Goal: Task Accomplishment & Management: Use online tool/utility

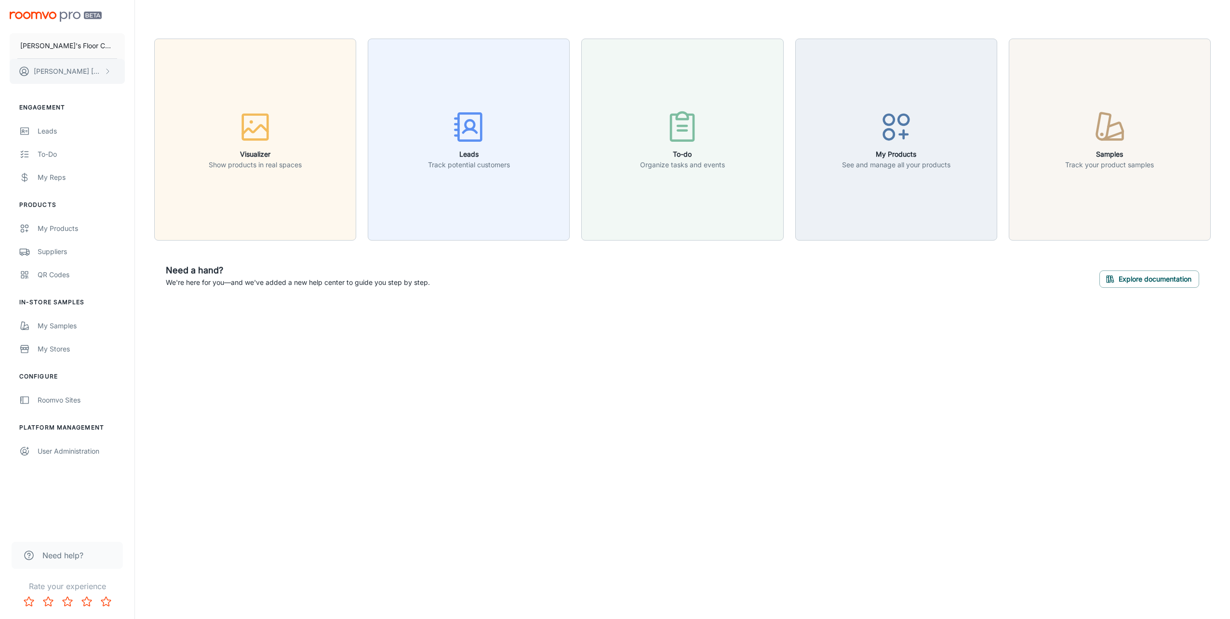
click at [105, 67] on icon "scrollable content" at bounding box center [108, 71] width 8 height 8
click at [445, 554] on div at bounding box center [615, 309] width 1230 height 619
click at [112, 74] on button "[PERSON_NAME]" at bounding box center [67, 71] width 115 height 25
click at [119, 107] on div at bounding box center [615, 309] width 1230 height 619
click at [49, 401] on div "Roomvo Sites" at bounding box center [81, 400] width 87 height 11
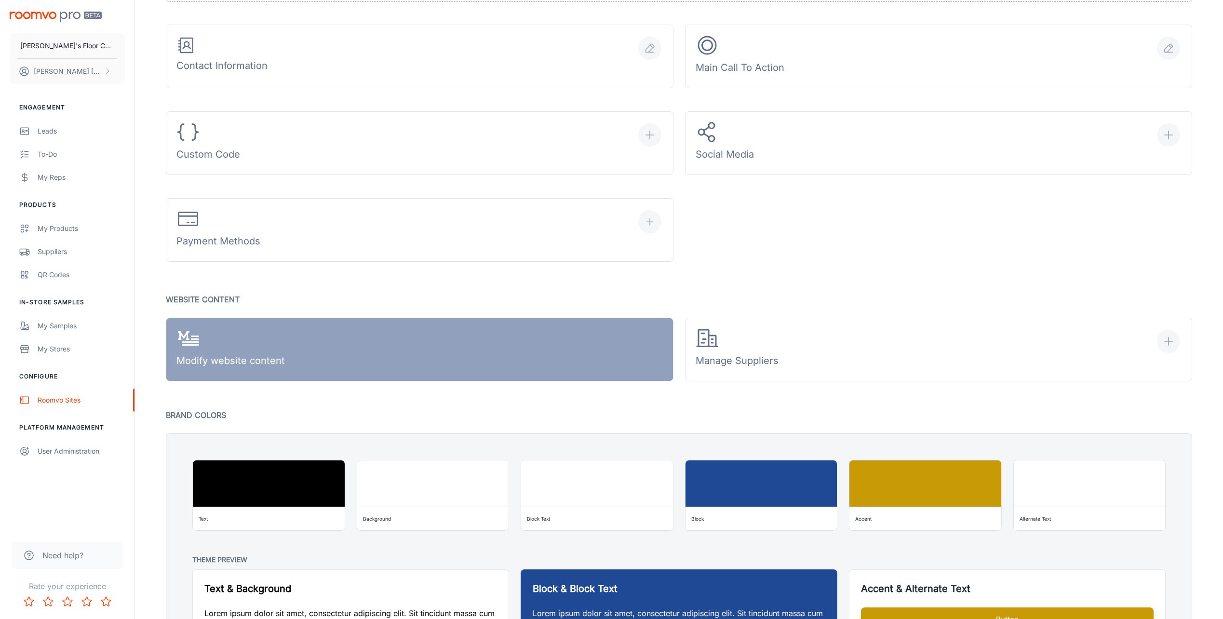
scroll to position [482, 0]
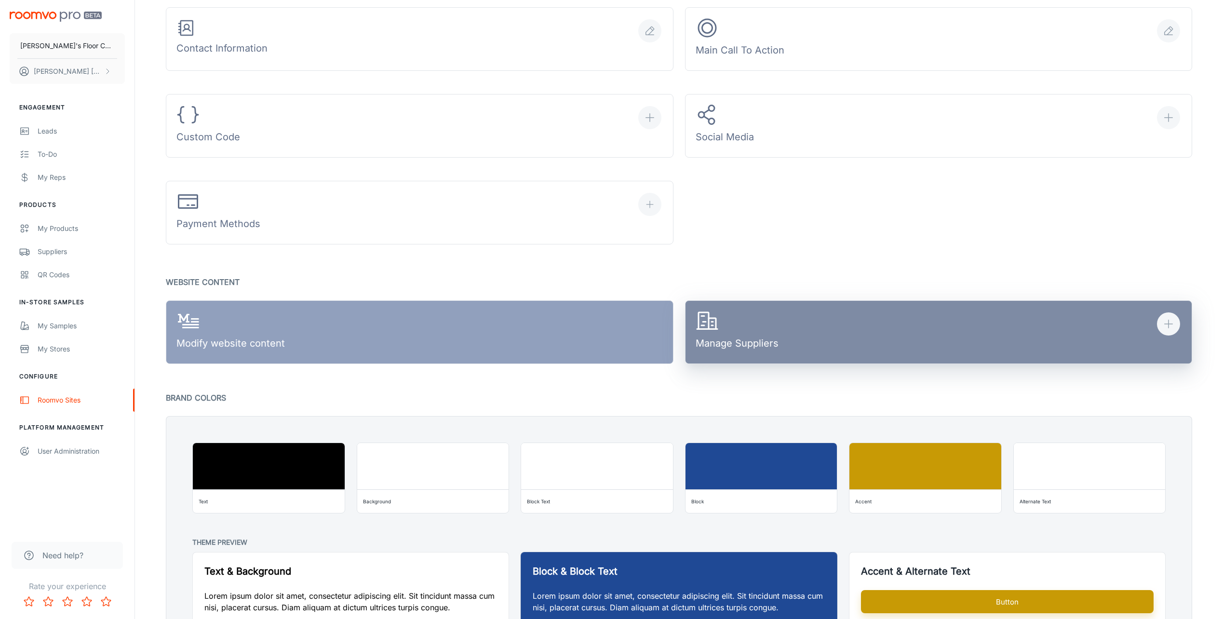
click at [806, 329] on button "Manage Suppliers" at bounding box center [938, 332] width 507 height 64
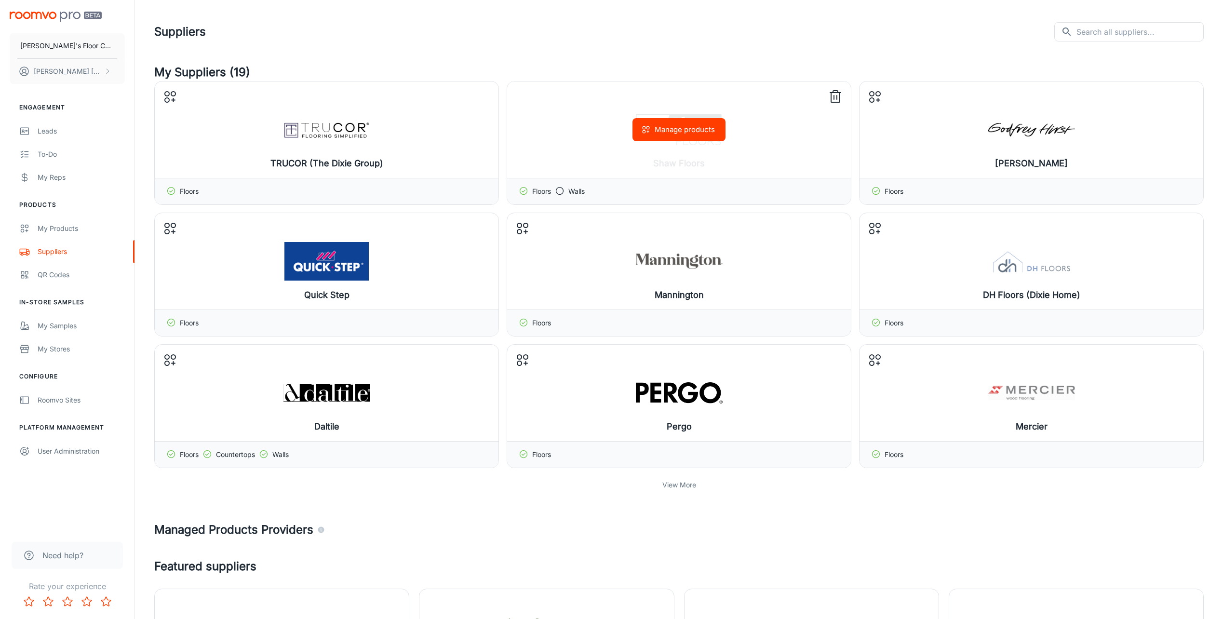
click at [669, 130] on button "Manage products" at bounding box center [678, 129] width 93 height 23
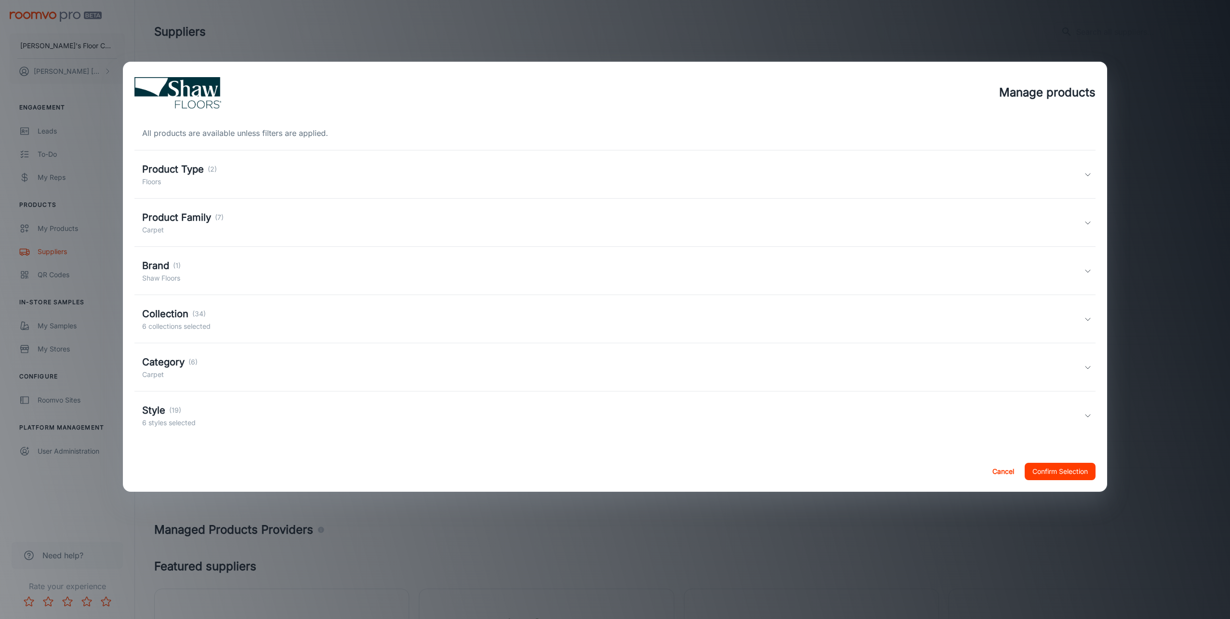
click at [1091, 173] on icon at bounding box center [1088, 175] width 8 height 8
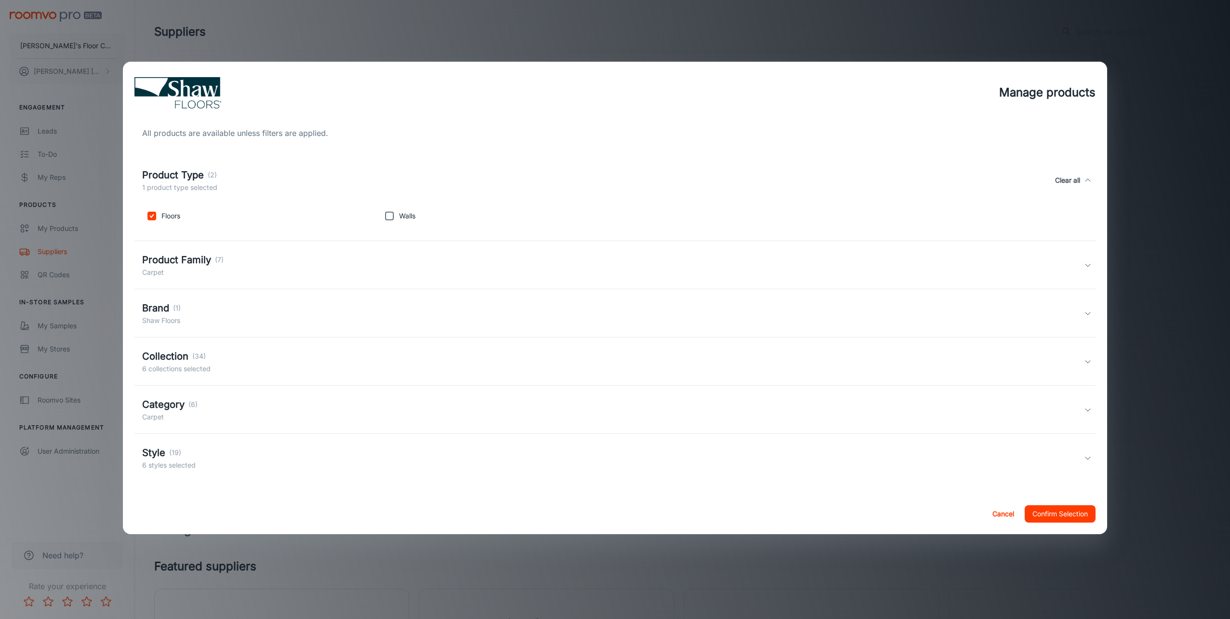
click at [1087, 178] on icon at bounding box center [1088, 180] width 8 height 8
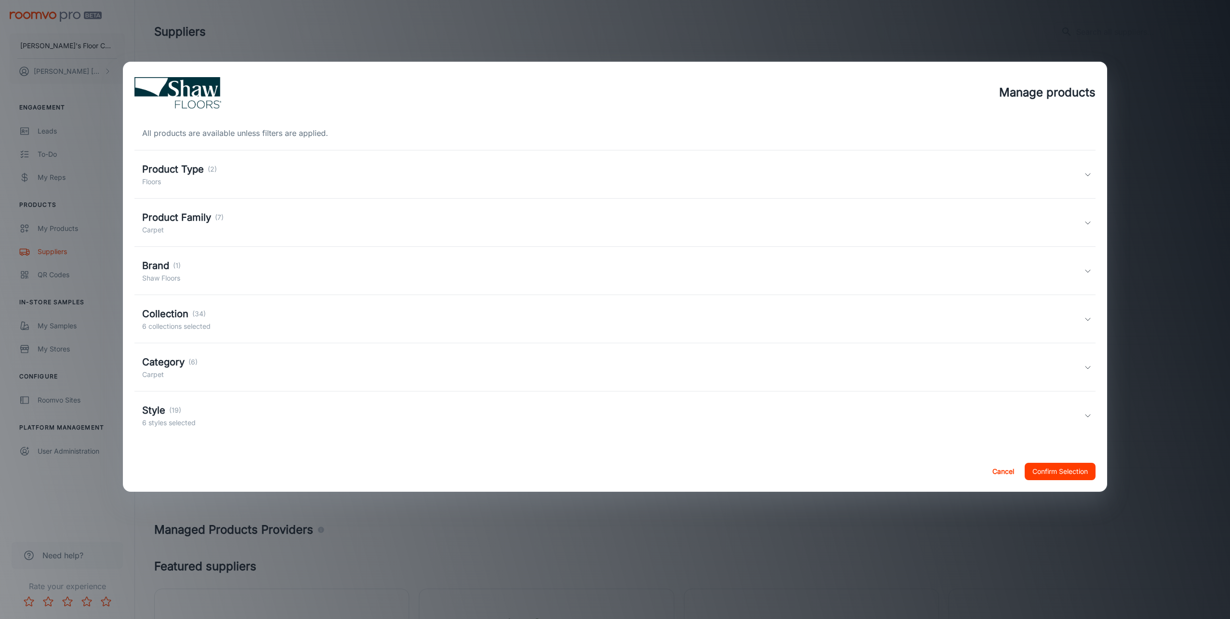
click at [203, 224] on h5 "Product Family" at bounding box center [176, 217] width 69 height 14
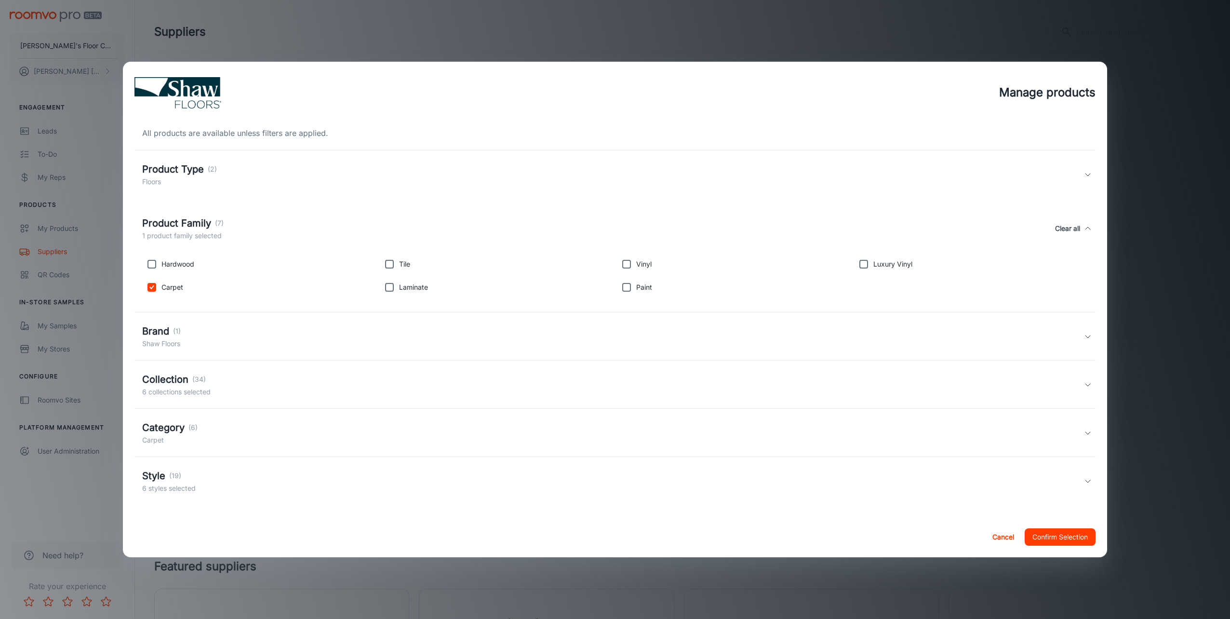
click at [1084, 226] on icon at bounding box center [1088, 229] width 8 height 8
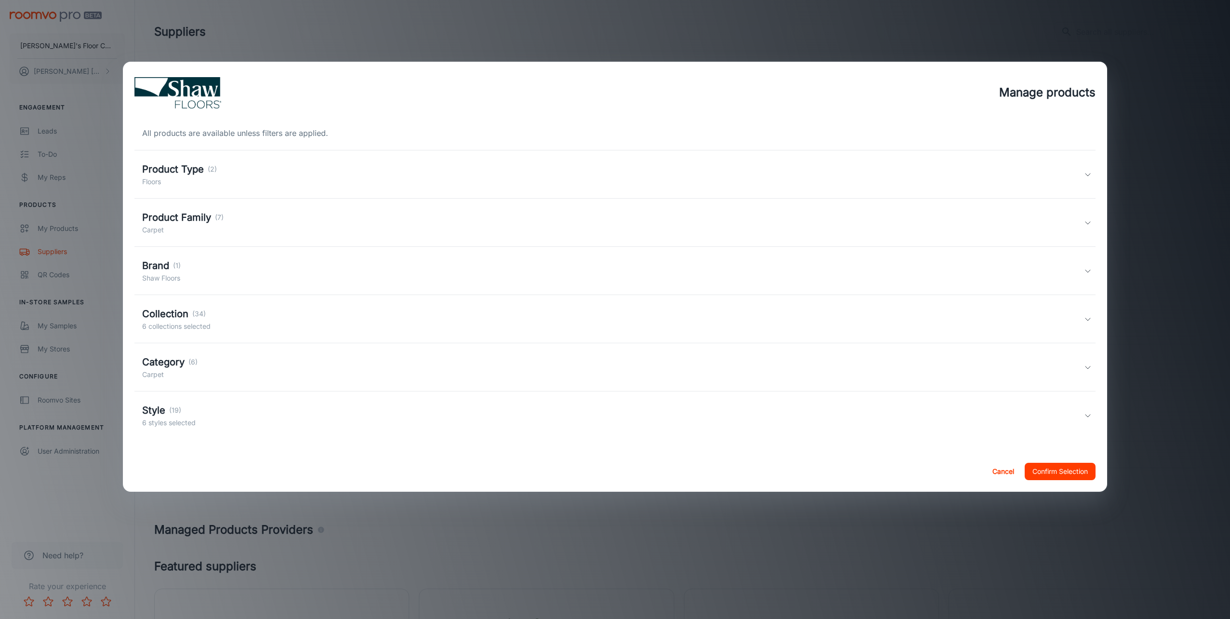
click at [585, 174] on div "Product Type (2) Floors" at bounding box center [613, 174] width 942 height 25
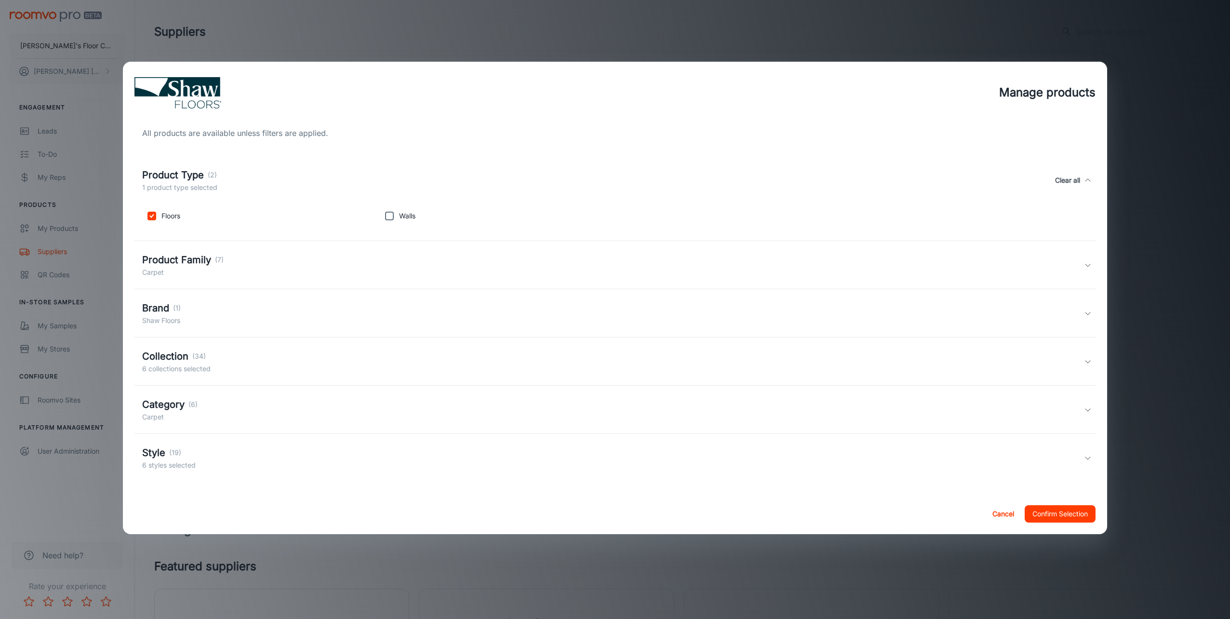
click at [585, 174] on div "Product Type (2) 1 product type selected Clear all" at bounding box center [613, 180] width 942 height 25
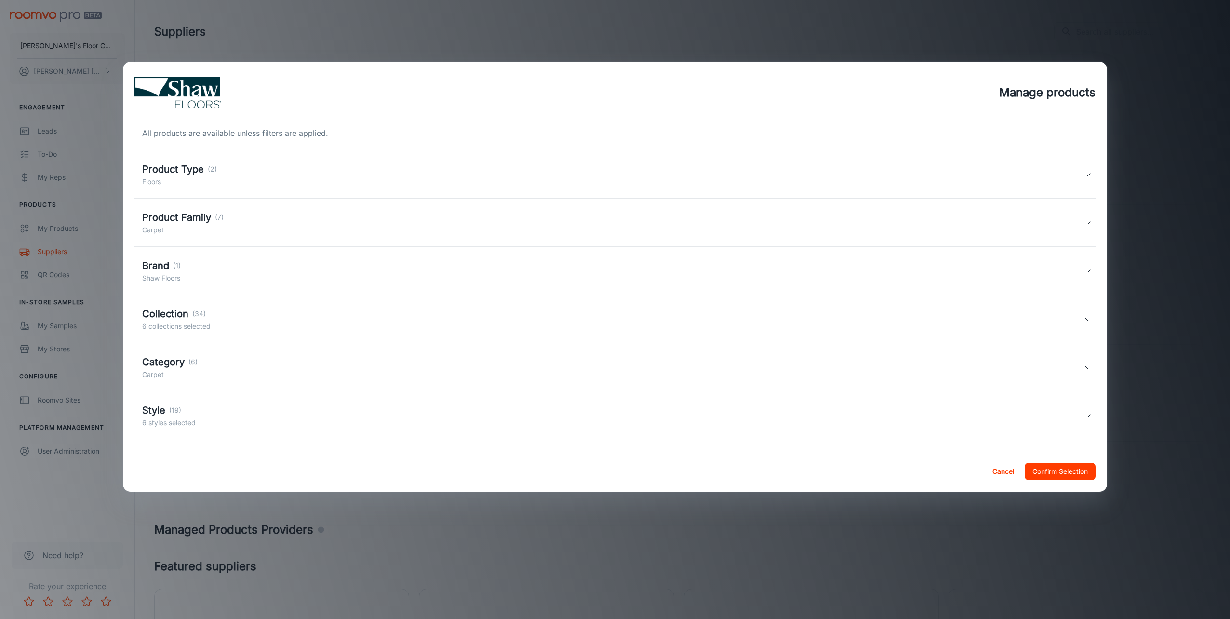
click at [331, 184] on div "Product Type (2) Floors" at bounding box center [613, 174] width 942 height 25
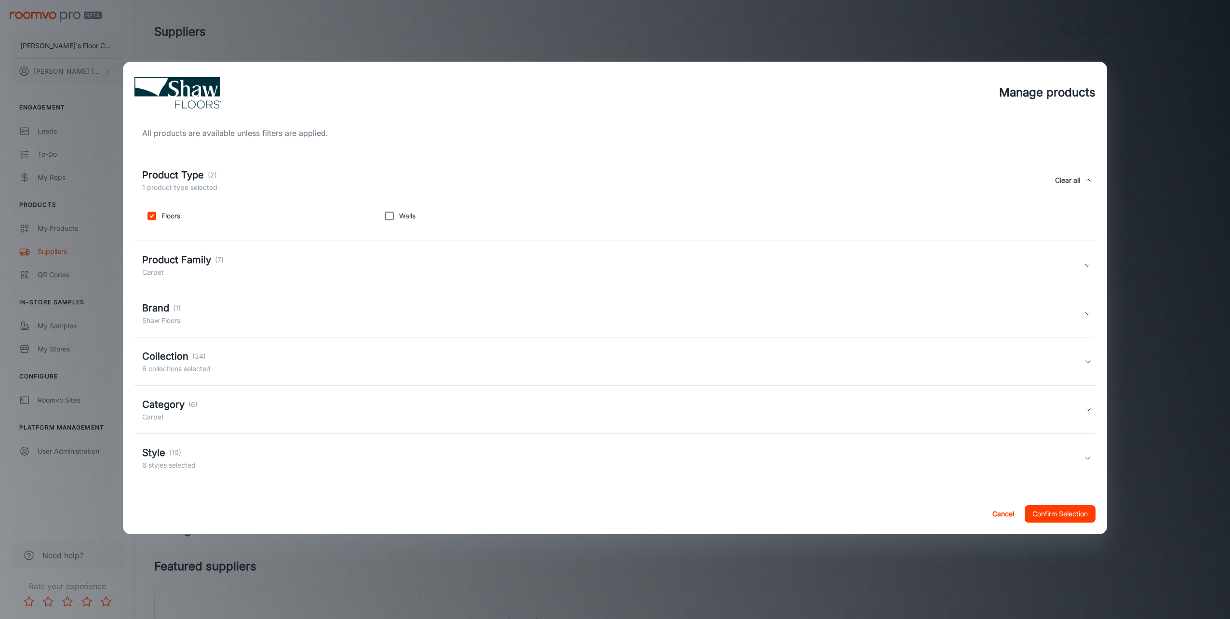
click at [263, 264] on div "Product Family (7) Carpet" at bounding box center [613, 265] width 942 height 25
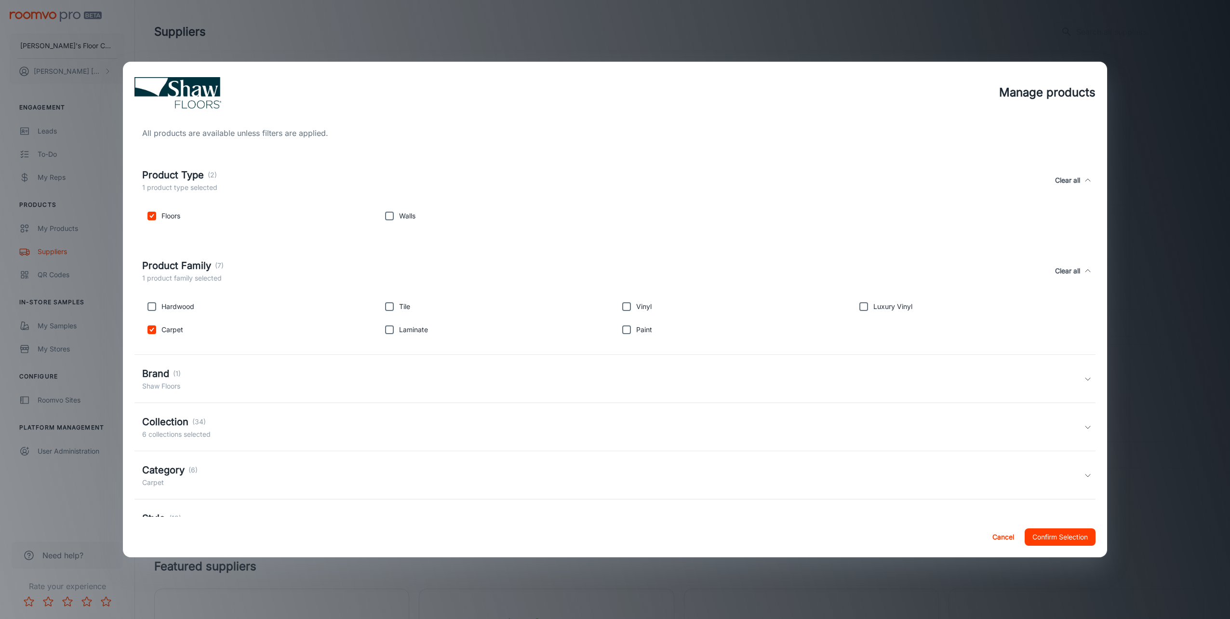
click at [263, 264] on div "Product Family (7) 1 product family selected Clear all" at bounding box center [613, 270] width 942 height 25
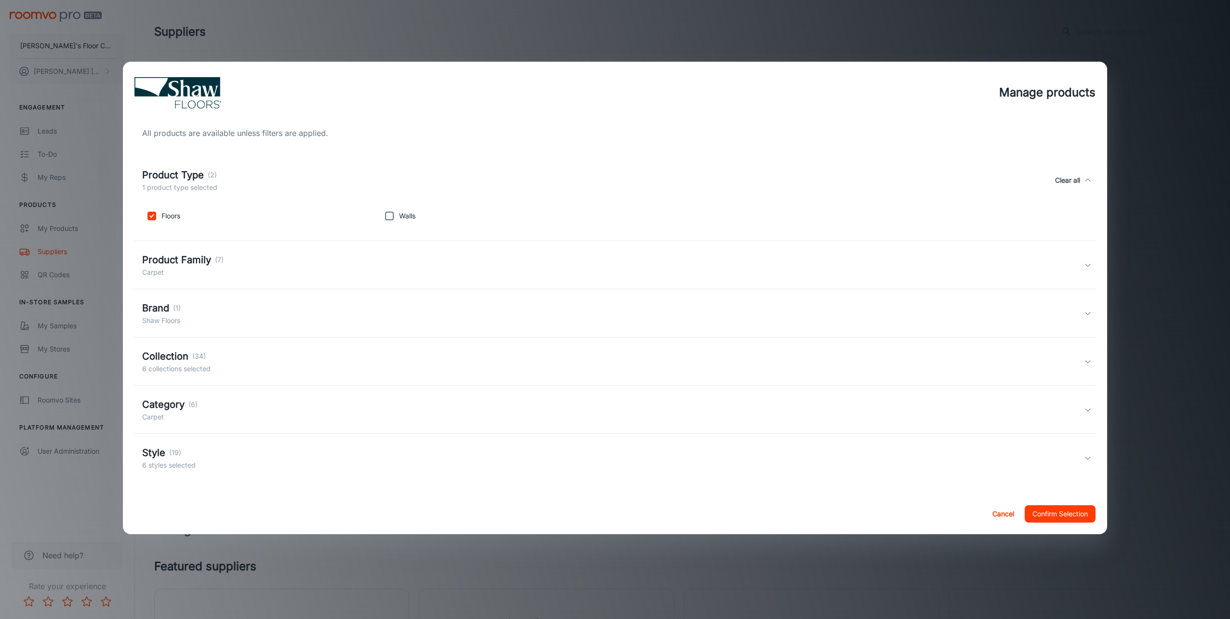
click at [263, 264] on div "Product Family (7) Carpet" at bounding box center [613, 265] width 942 height 25
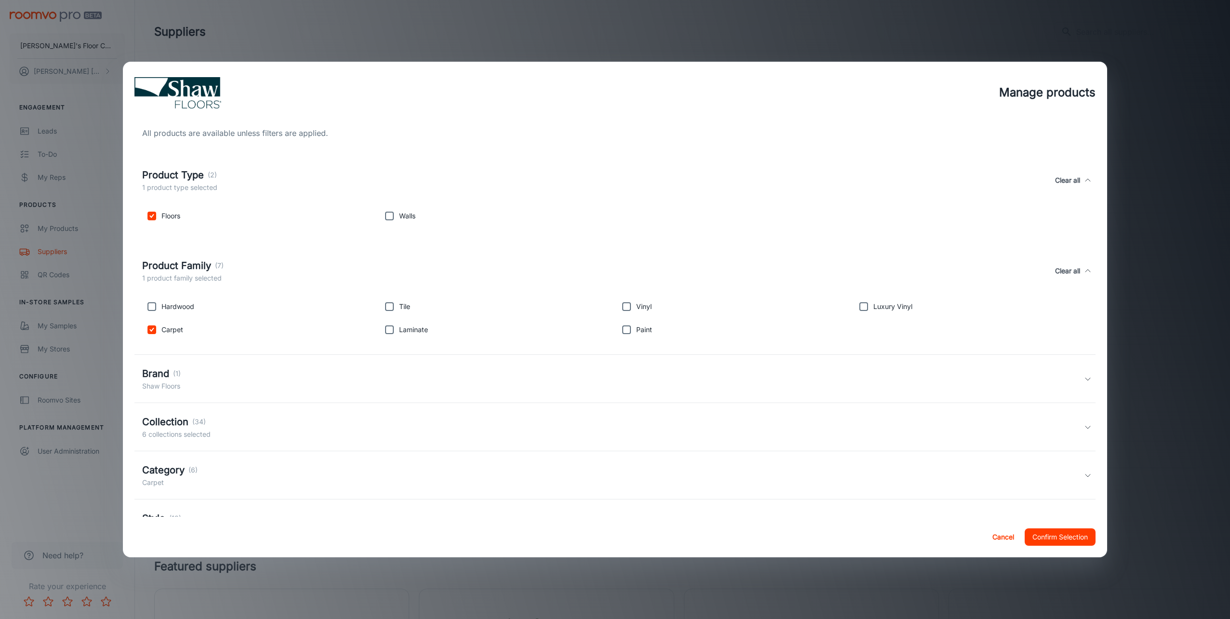
scroll to position [42, 0]
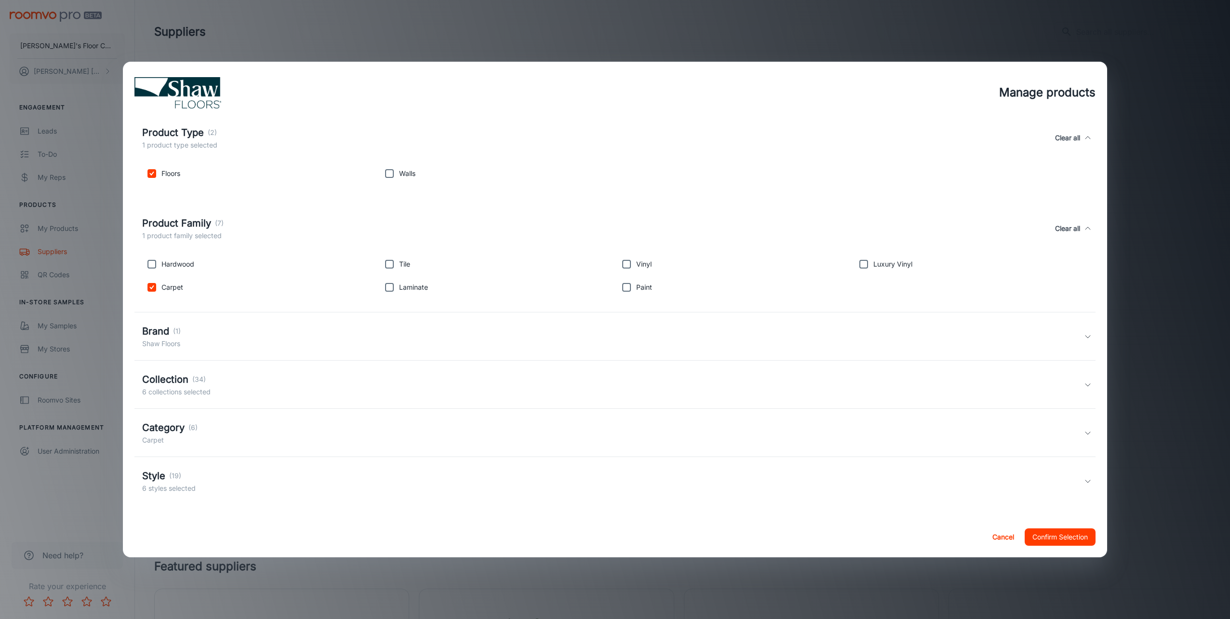
click at [315, 229] on div "Product Family (7) 1 product family selected Clear all" at bounding box center [613, 228] width 942 height 25
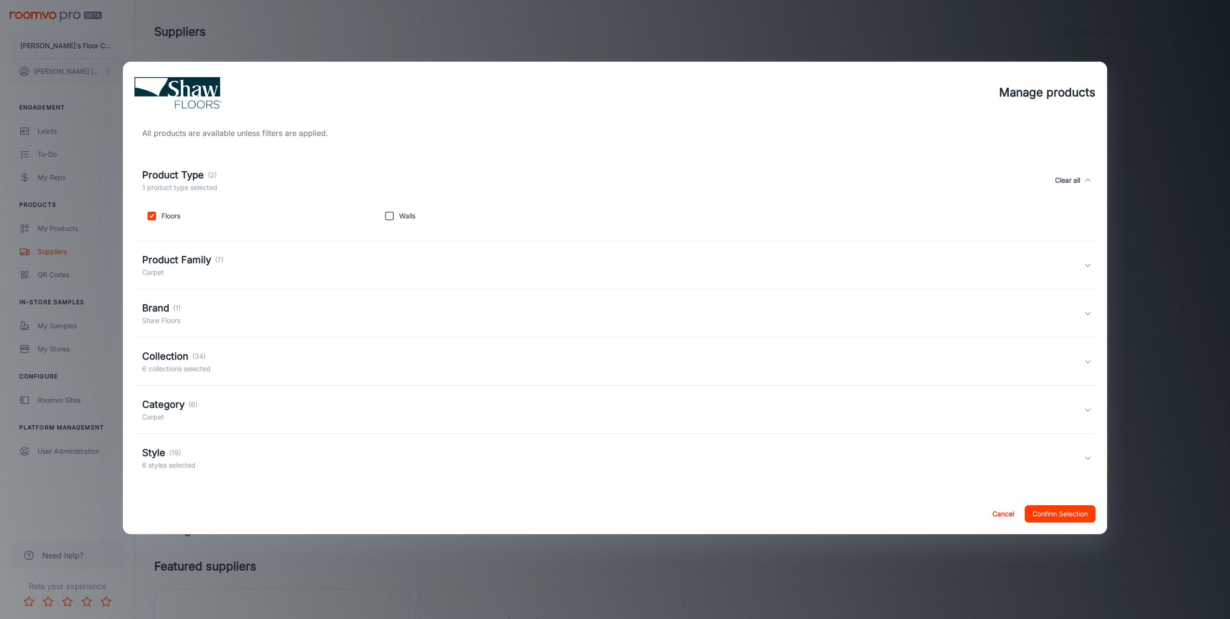
scroll to position [0, 0]
click at [251, 305] on div "Brand (1) [PERSON_NAME] Floors" at bounding box center [613, 313] width 942 height 25
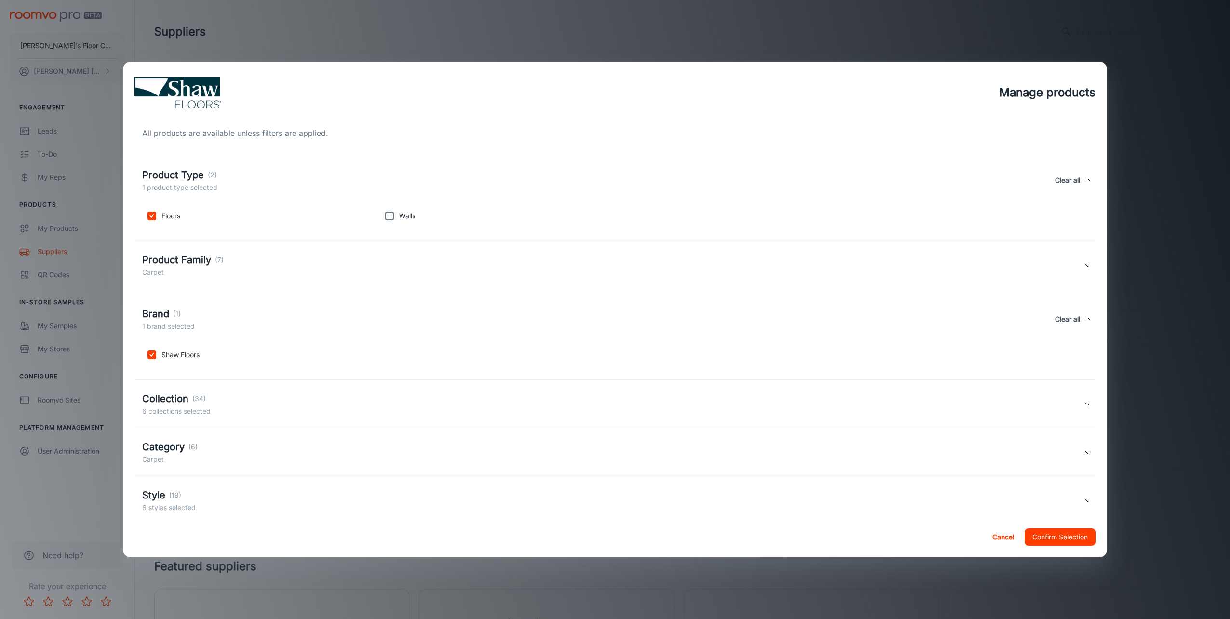
click at [253, 319] on div "Brand (1) 1 brand selected Clear all" at bounding box center [613, 319] width 942 height 25
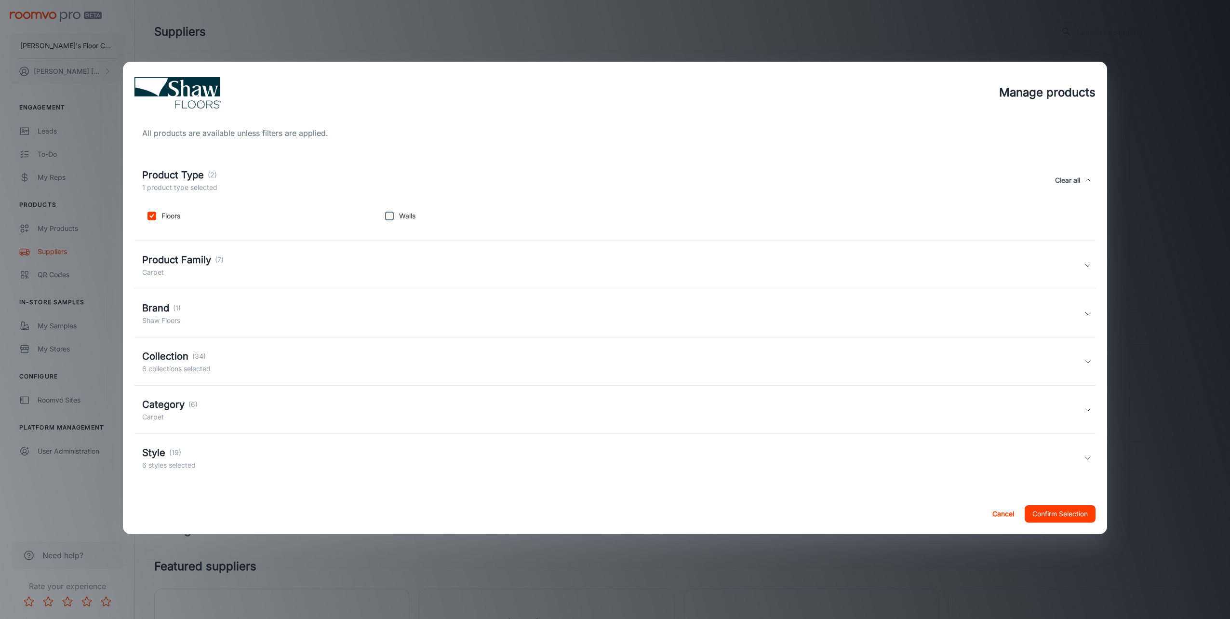
click at [235, 369] on div "Collection (34) 6 collections selected" at bounding box center [613, 361] width 942 height 25
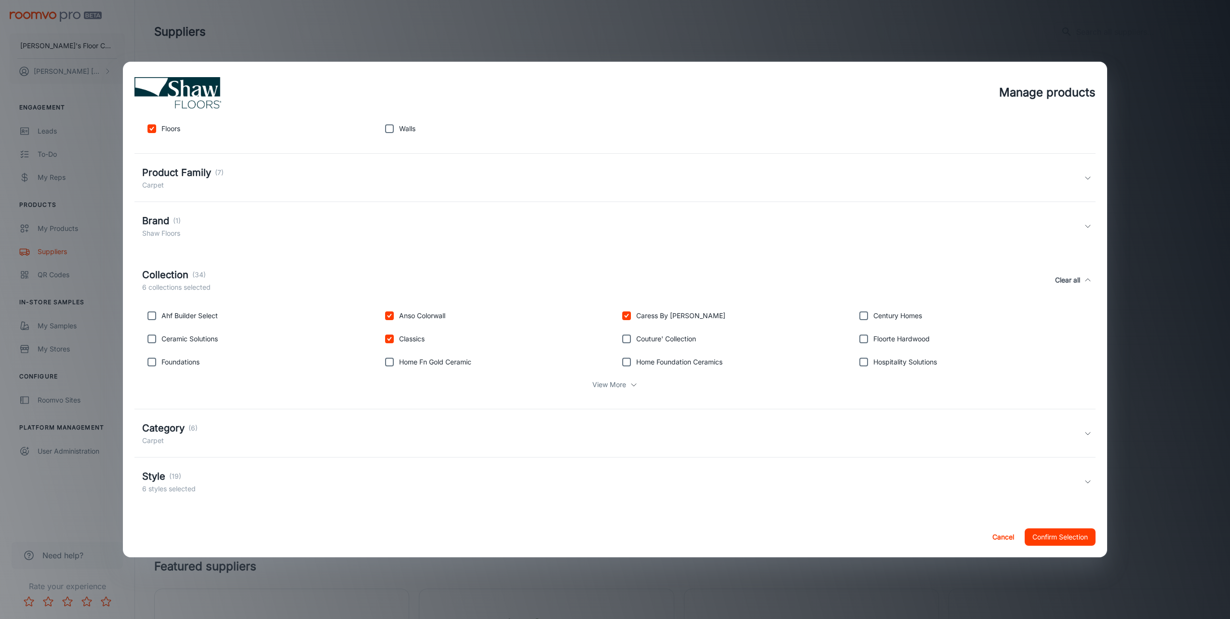
scroll to position [88, 0]
click at [610, 383] on p "View More" at bounding box center [609, 384] width 34 height 11
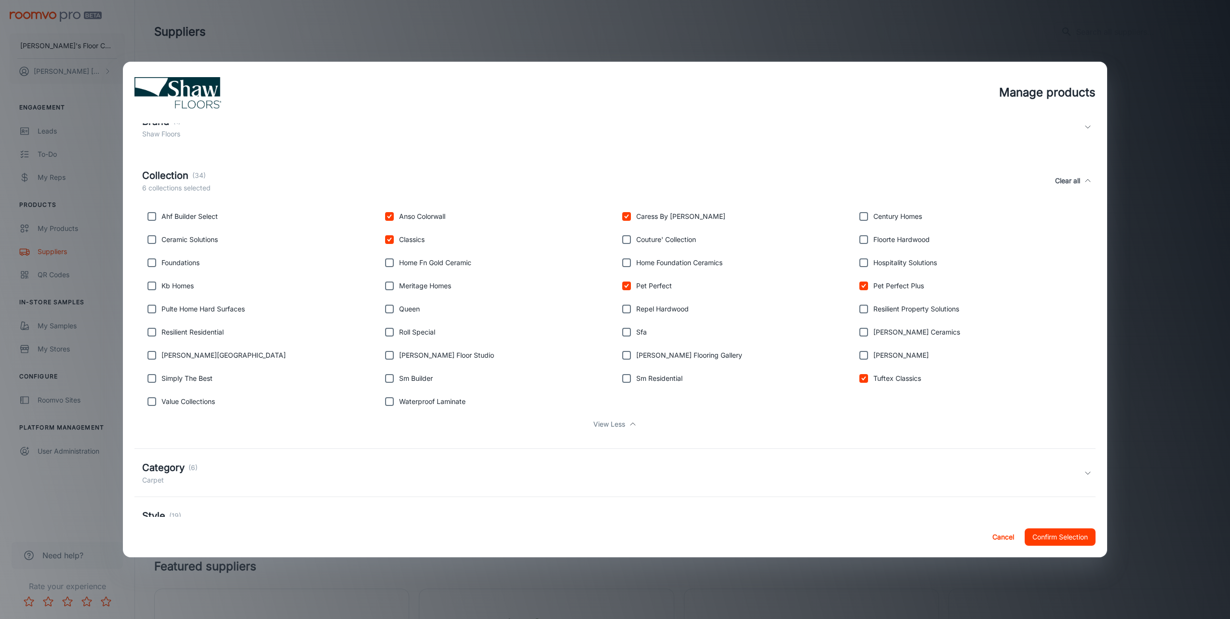
scroll to position [227, 0]
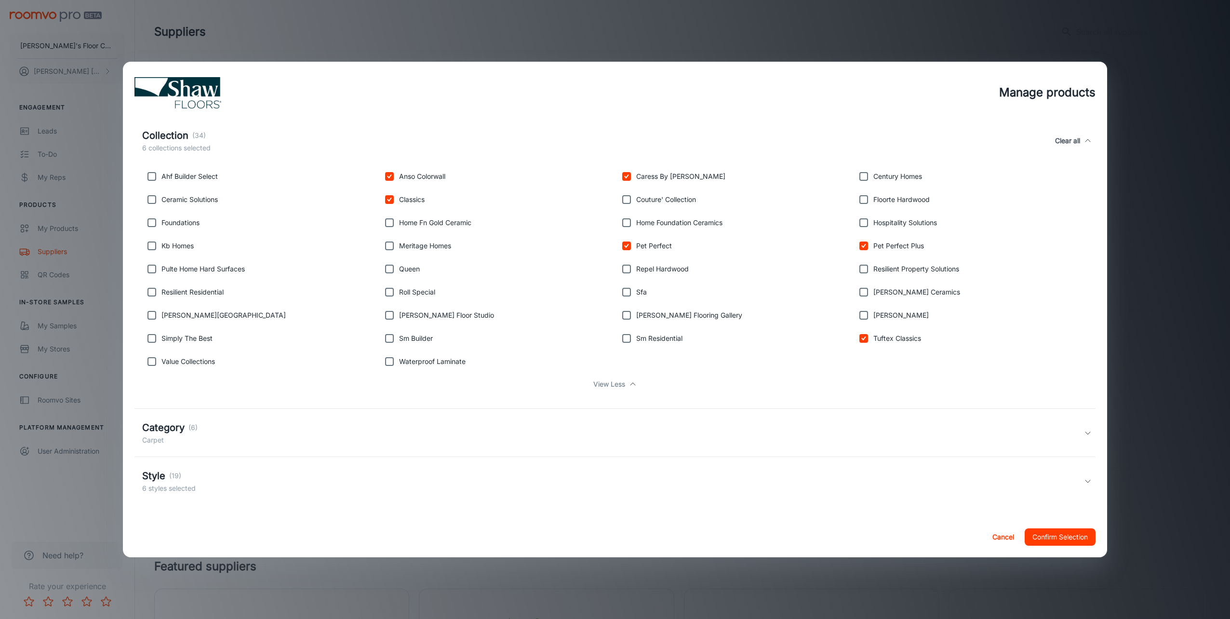
click at [614, 385] on p "View Less" at bounding box center [609, 384] width 32 height 11
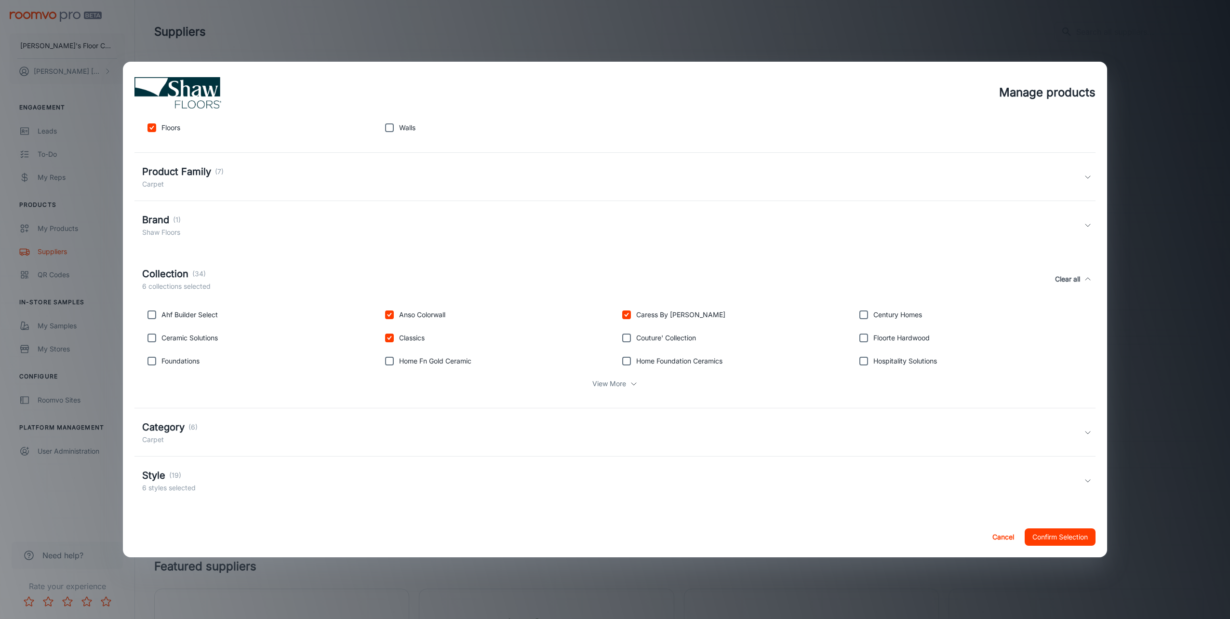
scroll to position [88, 0]
click at [317, 429] on div "Category (6) Carpet" at bounding box center [613, 432] width 942 height 25
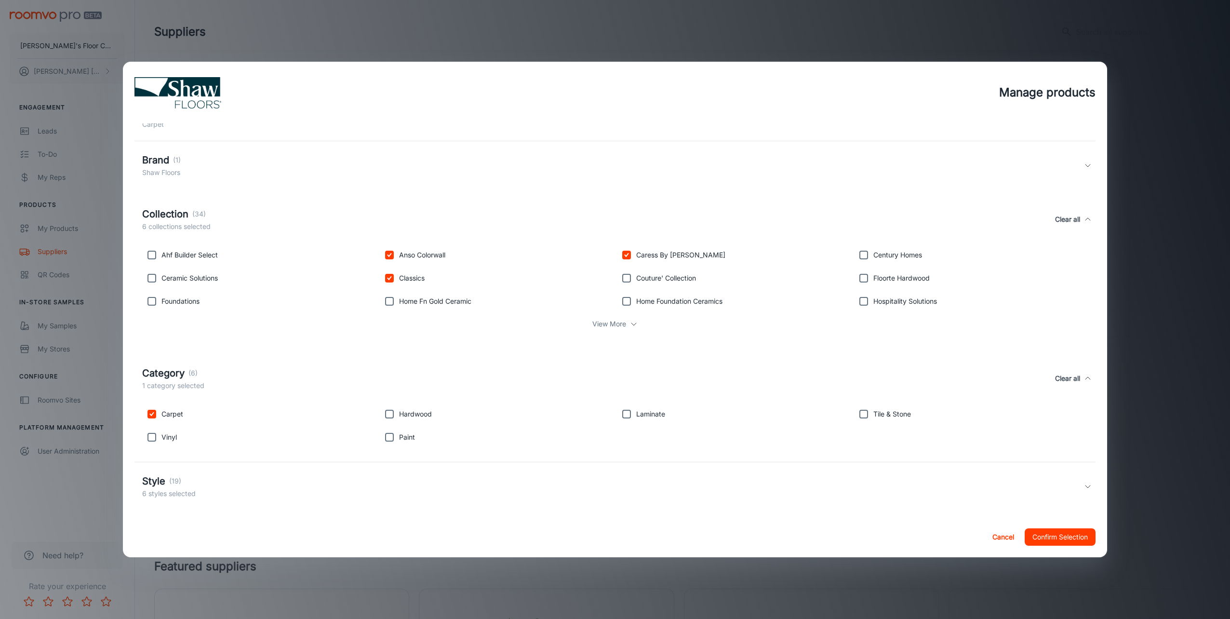
scroll to position [153, 0]
click at [231, 368] on div "Category (6) 1 category selected Clear all" at bounding box center [613, 372] width 942 height 25
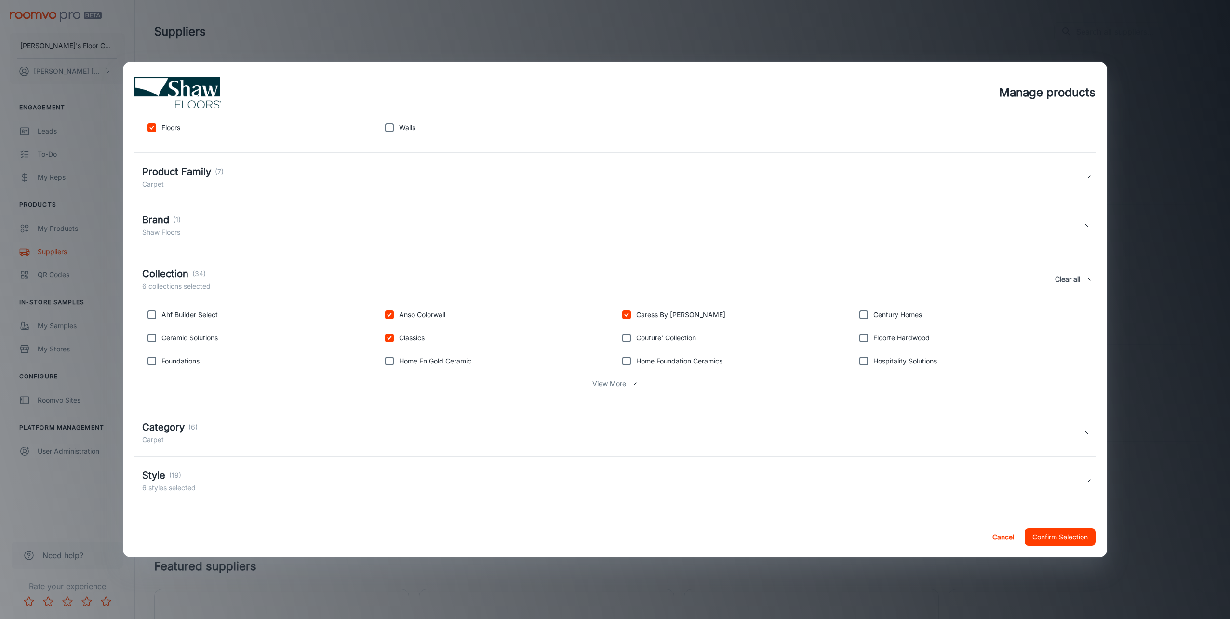
scroll to position [88, 0]
click at [188, 484] on p "6 styles selected" at bounding box center [168, 488] width 53 height 11
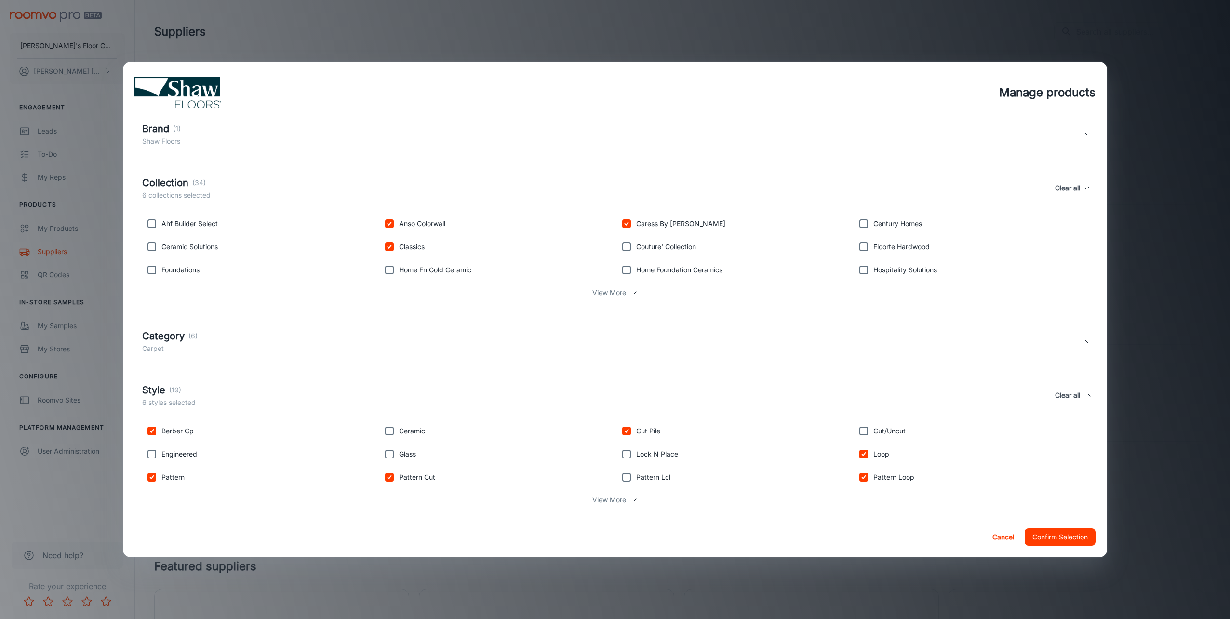
scroll to position [191, 0]
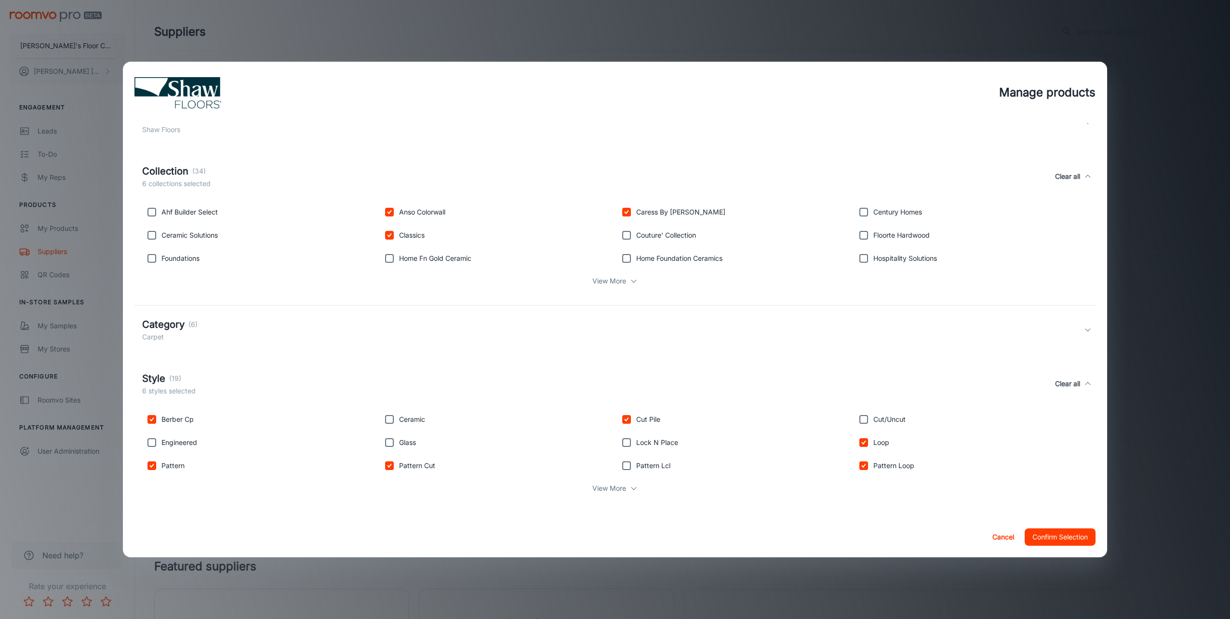
click at [603, 489] on p "View More" at bounding box center [609, 488] width 34 height 11
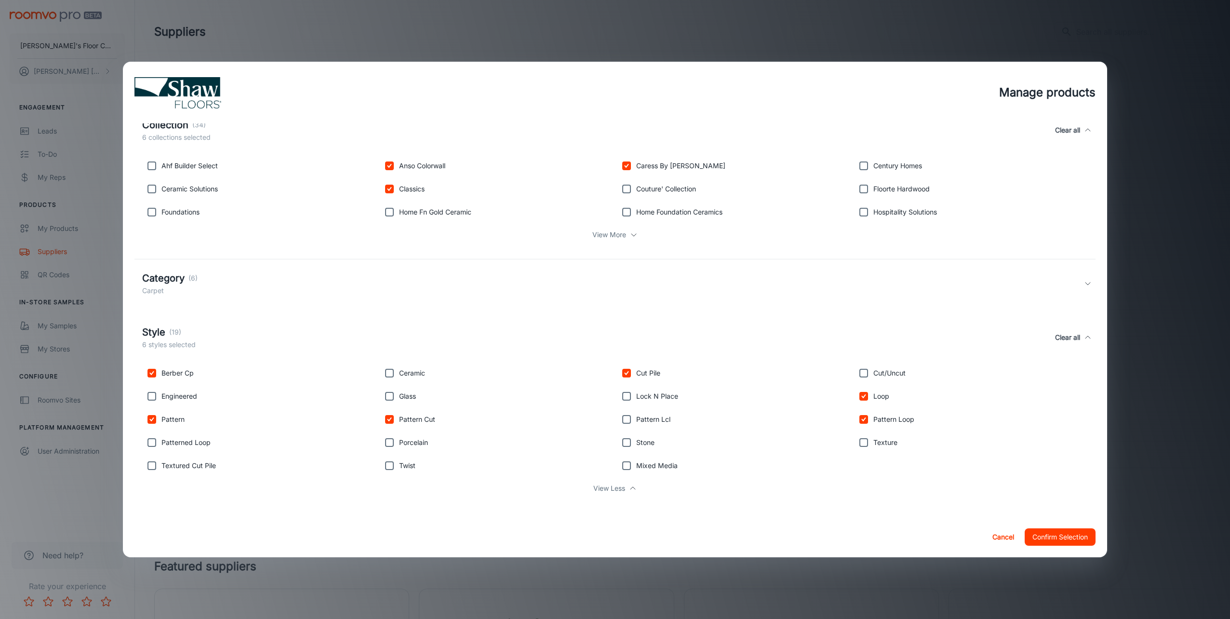
click at [608, 489] on p "View Less" at bounding box center [609, 488] width 32 height 11
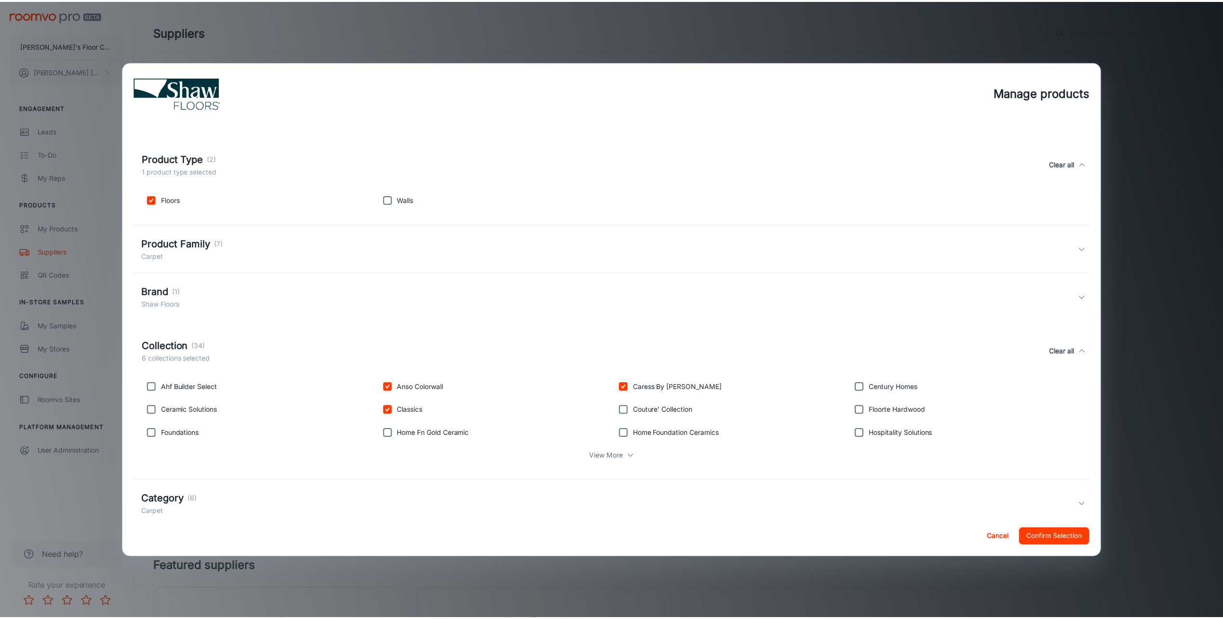
scroll to position [0, 0]
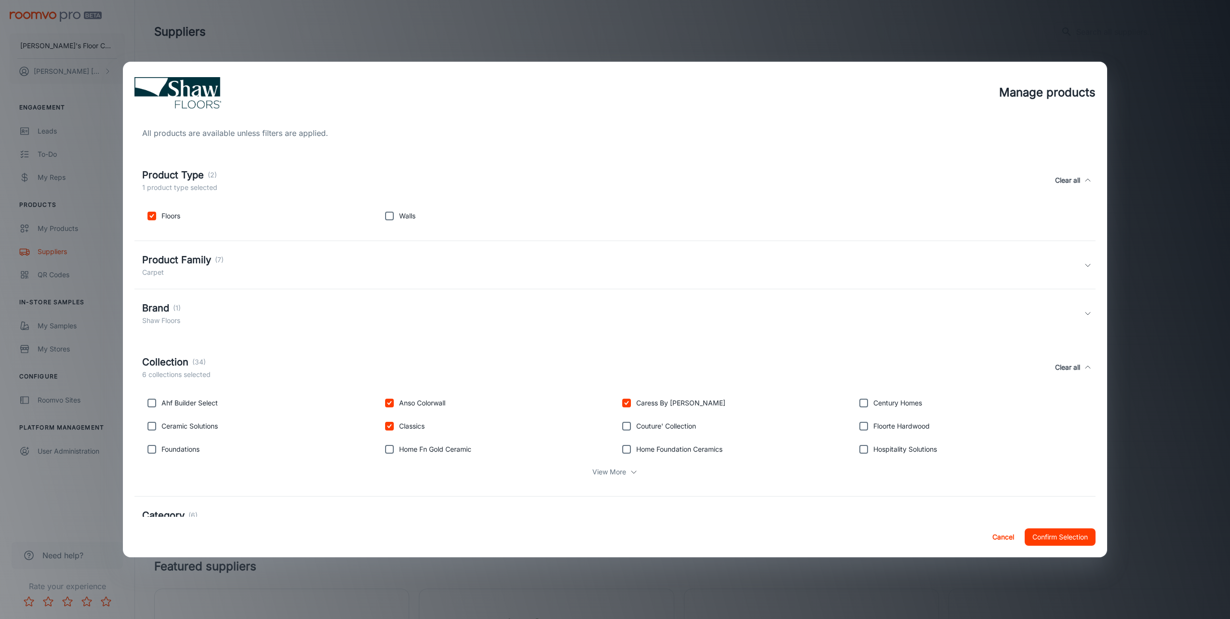
click at [1002, 540] on button "Cancel" at bounding box center [1003, 536] width 31 height 17
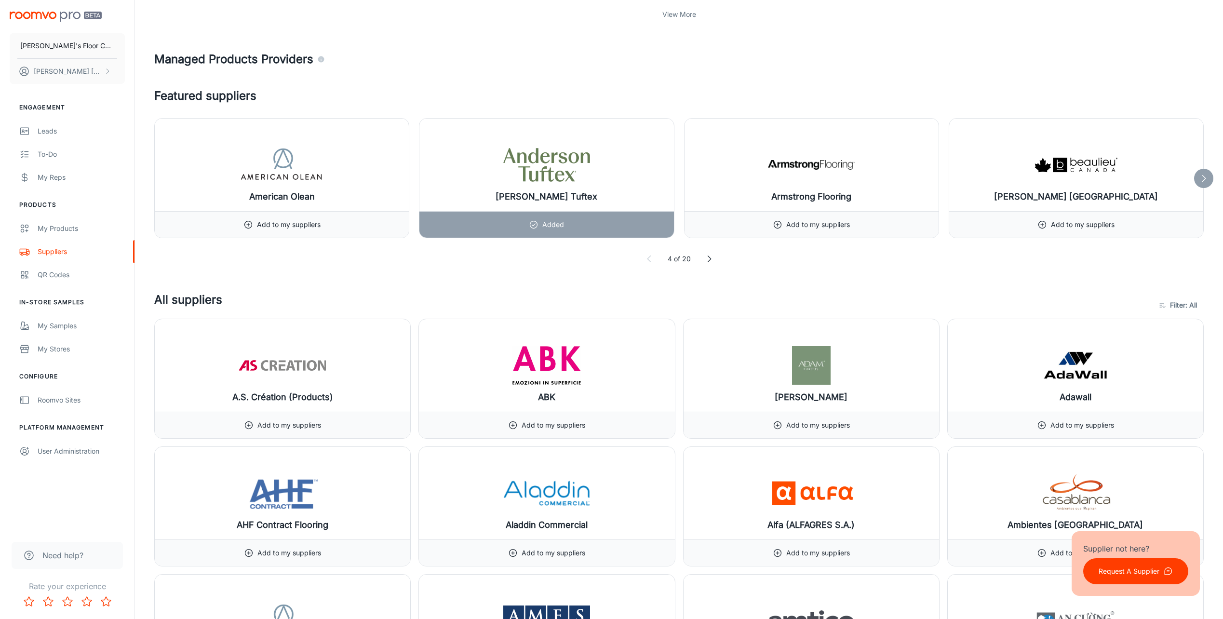
scroll to position [434, 0]
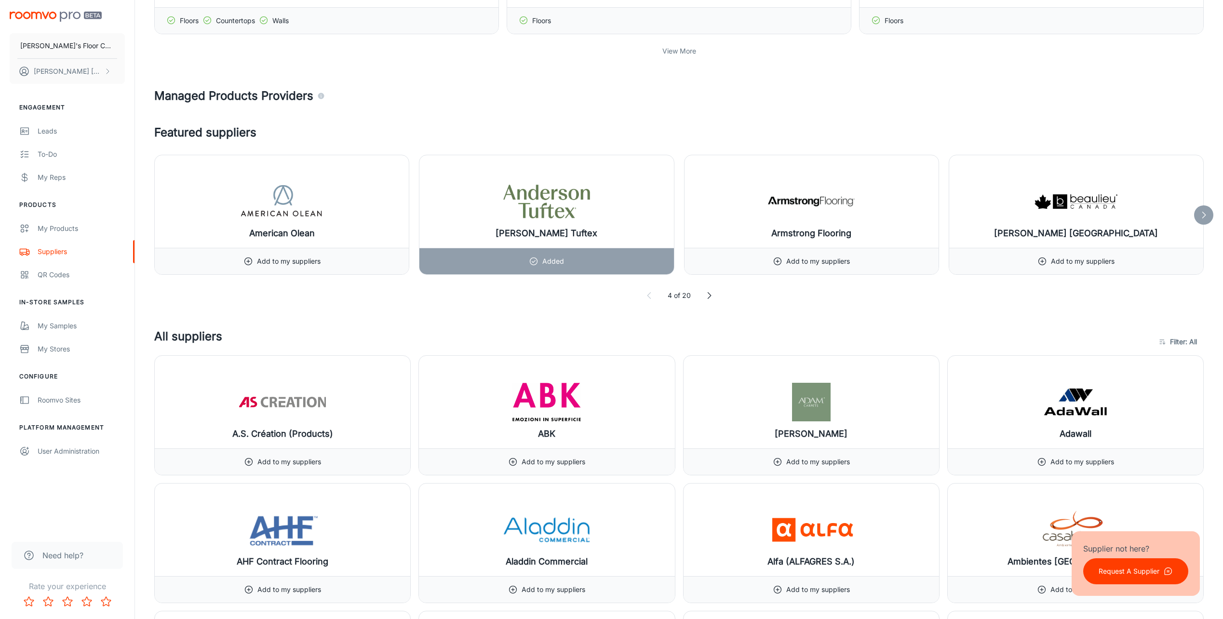
click at [707, 293] on icon at bounding box center [709, 296] width 10 height 10
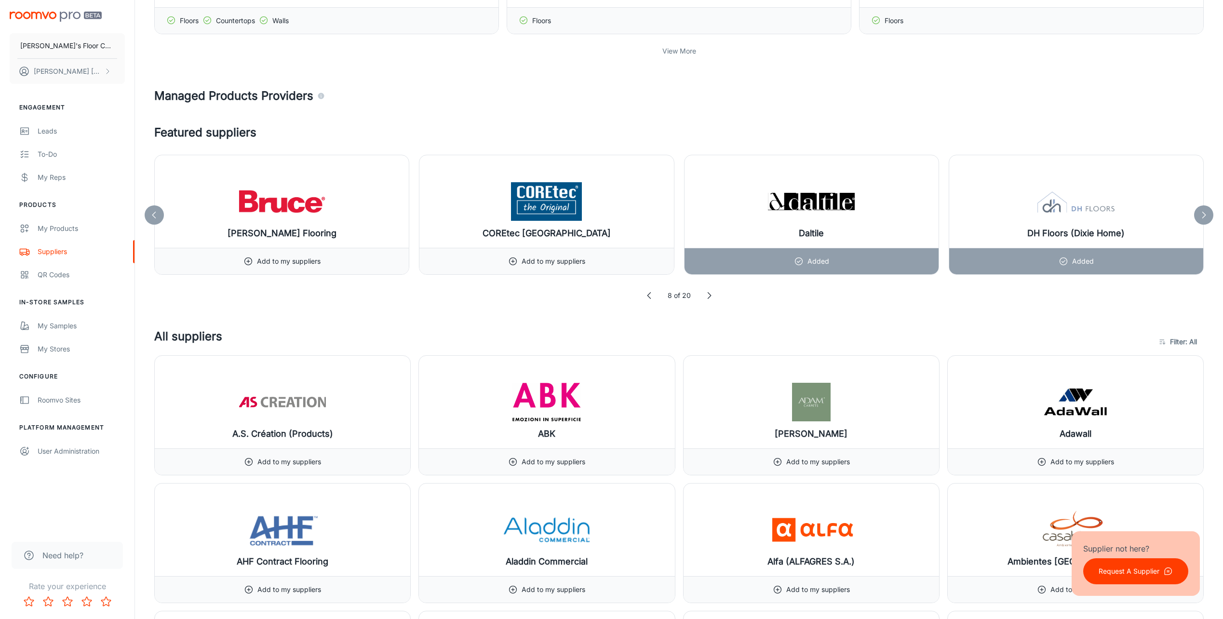
click at [707, 295] on icon at bounding box center [709, 296] width 10 height 10
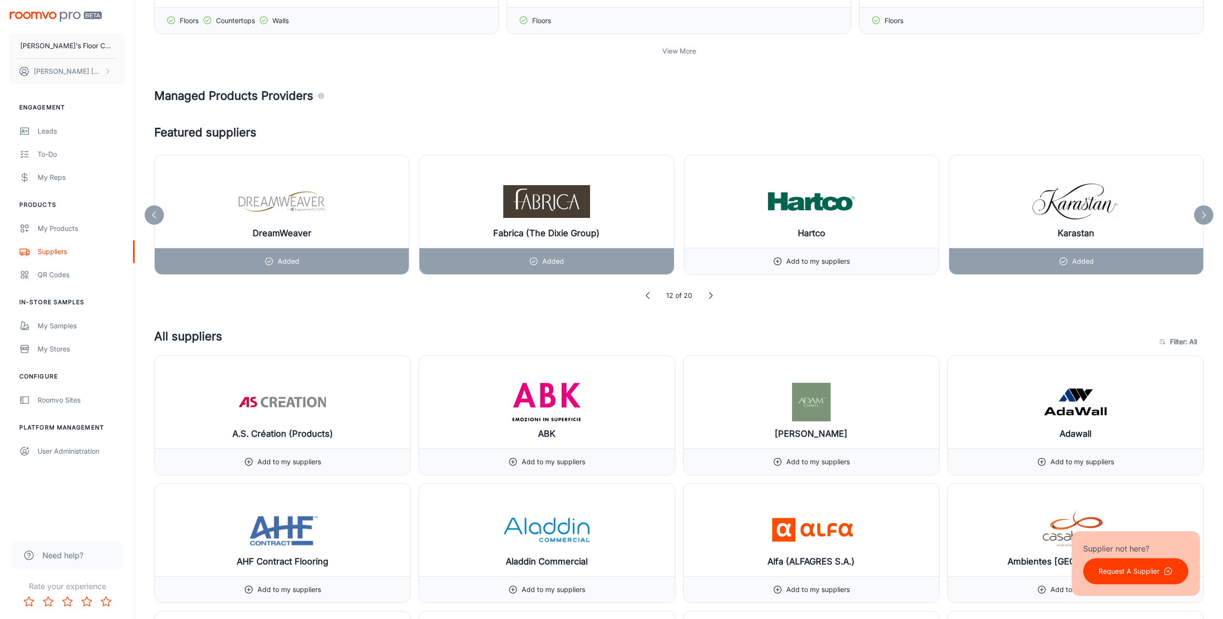
click at [707, 295] on icon at bounding box center [711, 296] width 10 height 10
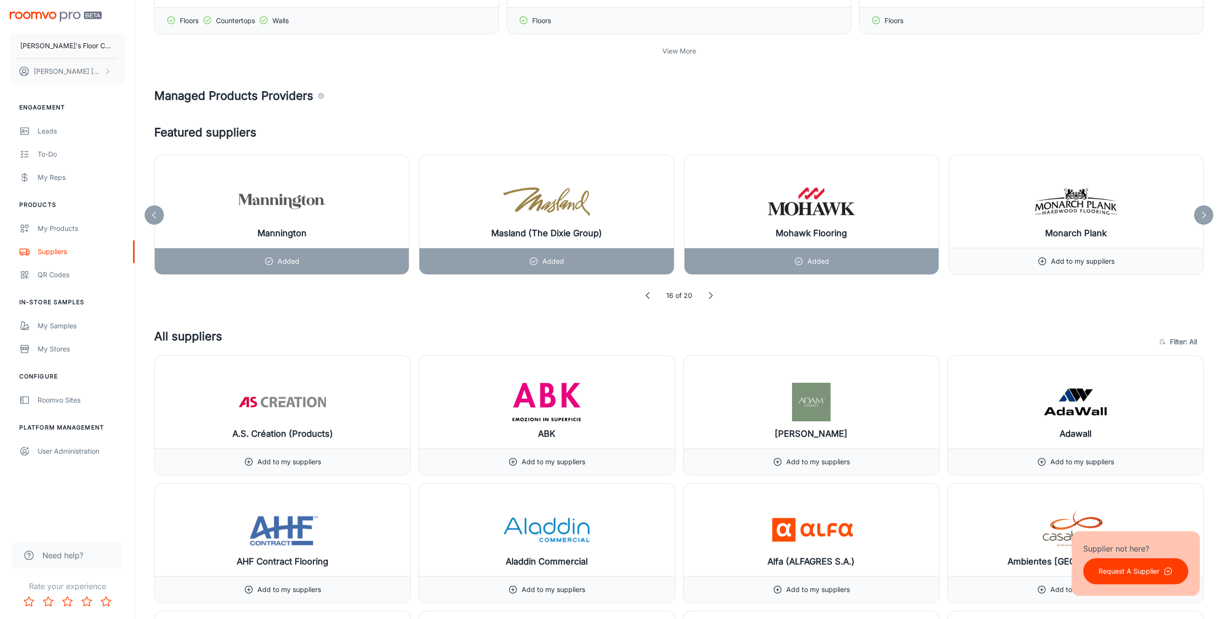
click at [707, 295] on icon at bounding box center [711, 296] width 10 height 10
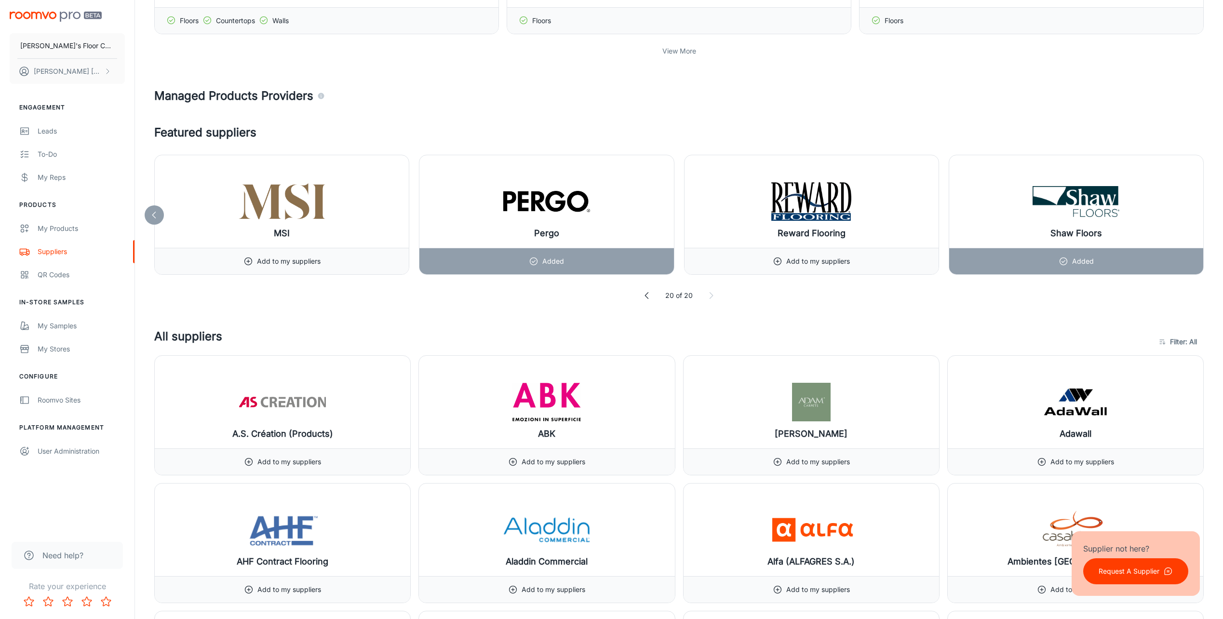
click at [648, 295] on icon at bounding box center [647, 296] width 10 height 10
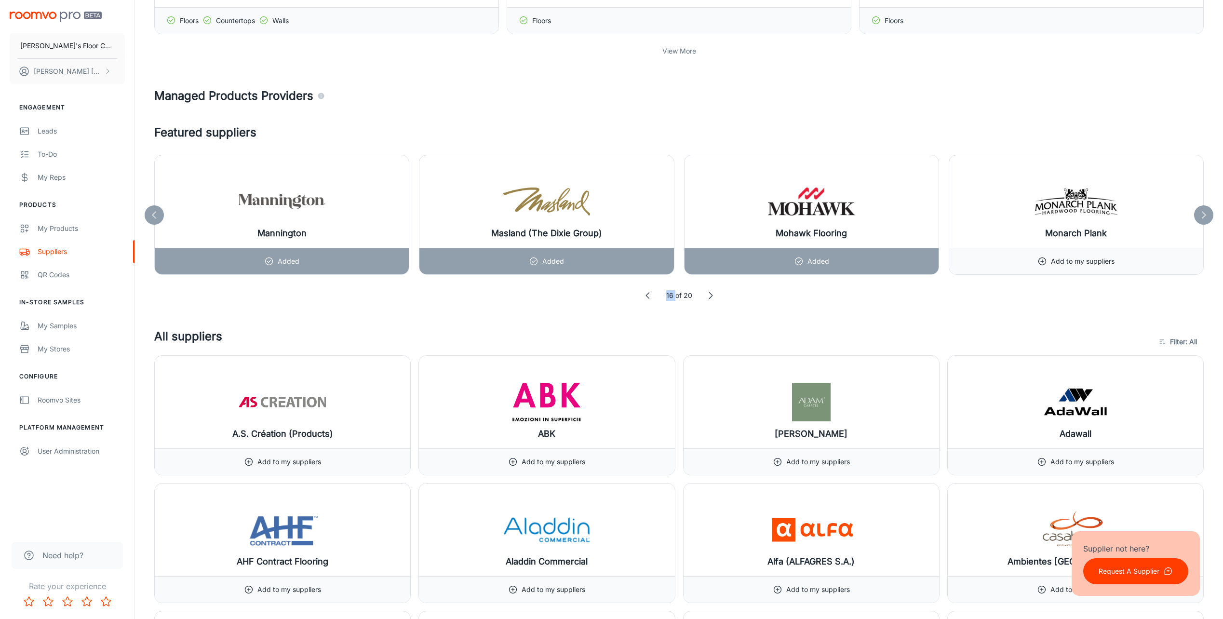
click at [648, 295] on icon at bounding box center [648, 296] width 10 height 10
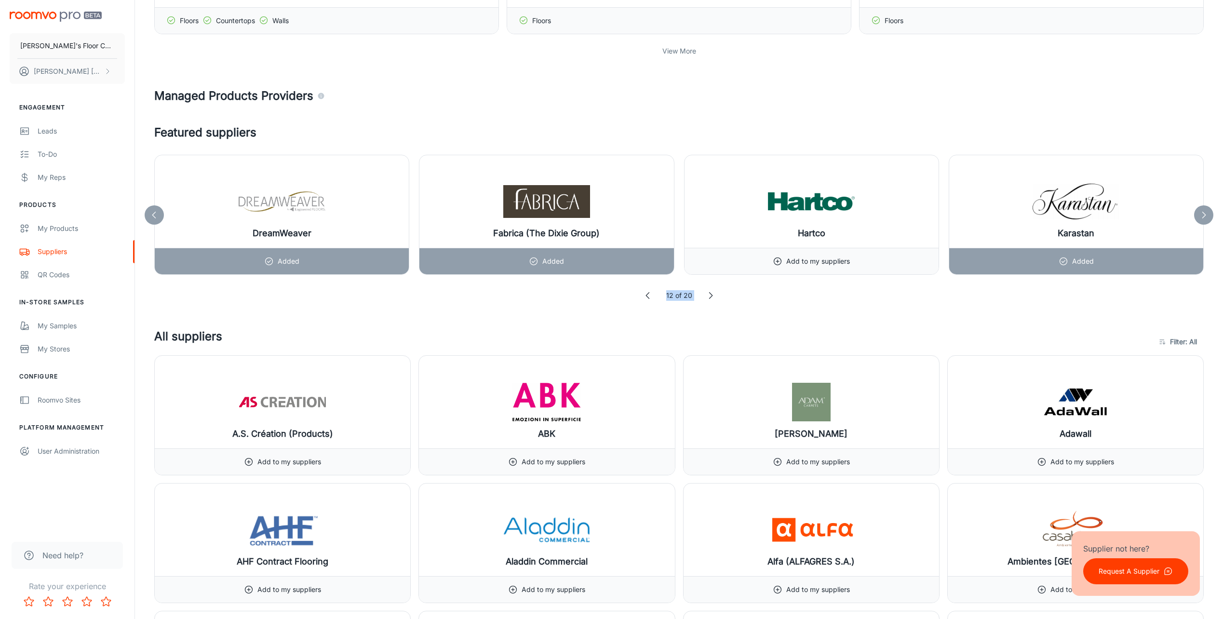
click at [648, 295] on icon at bounding box center [648, 296] width 10 height 10
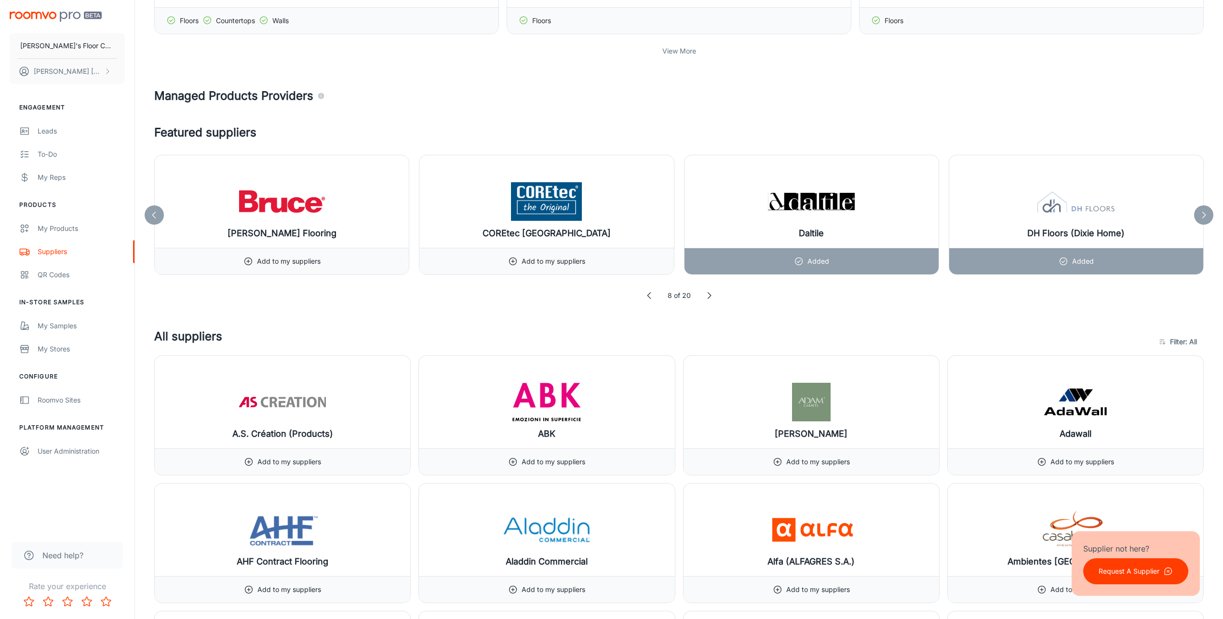
click at [1207, 213] on icon at bounding box center [1204, 215] width 10 height 10
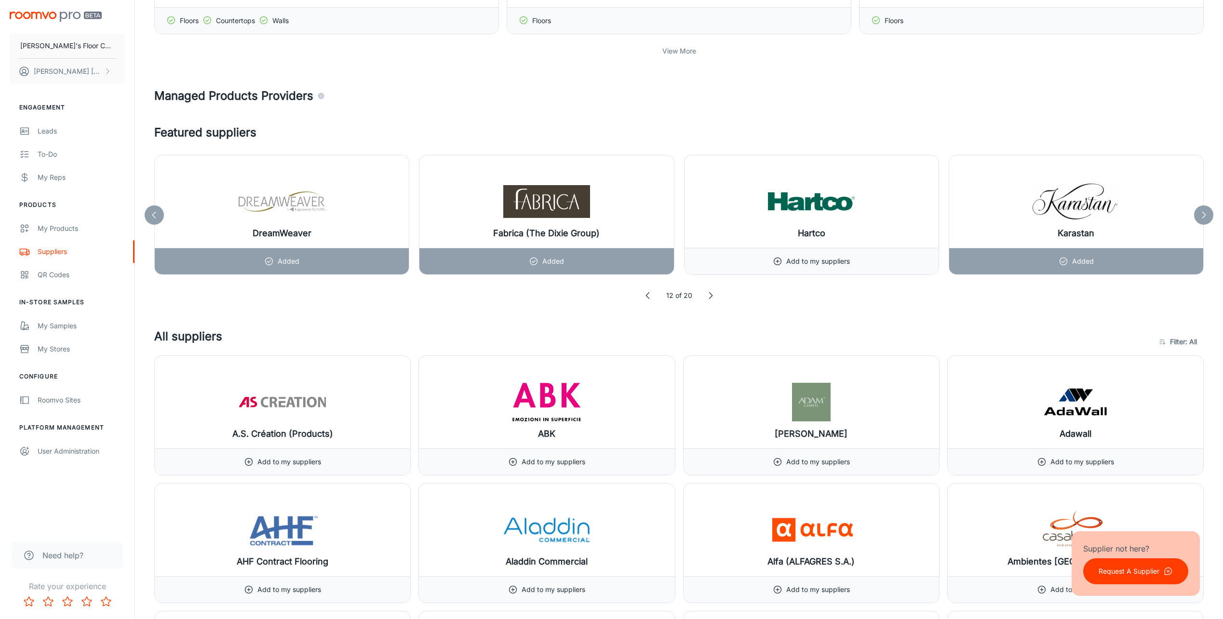
click at [1207, 213] on icon at bounding box center [1204, 215] width 10 height 10
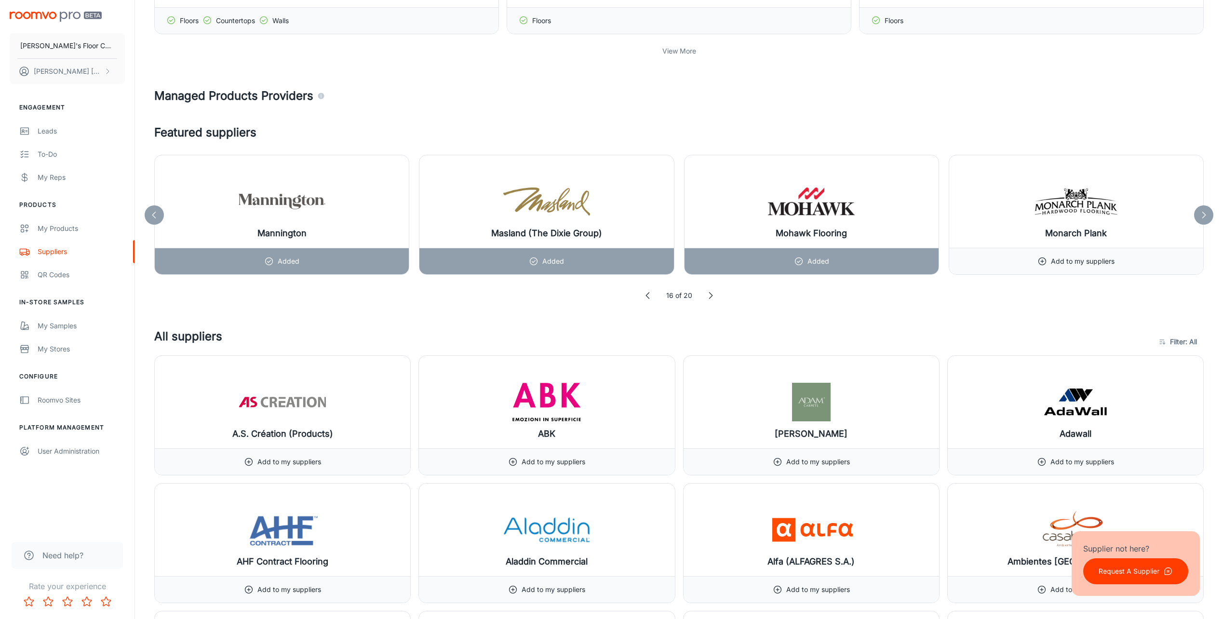
click at [1207, 213] on icon at bounding box center [1204, 215] width 10 height 10
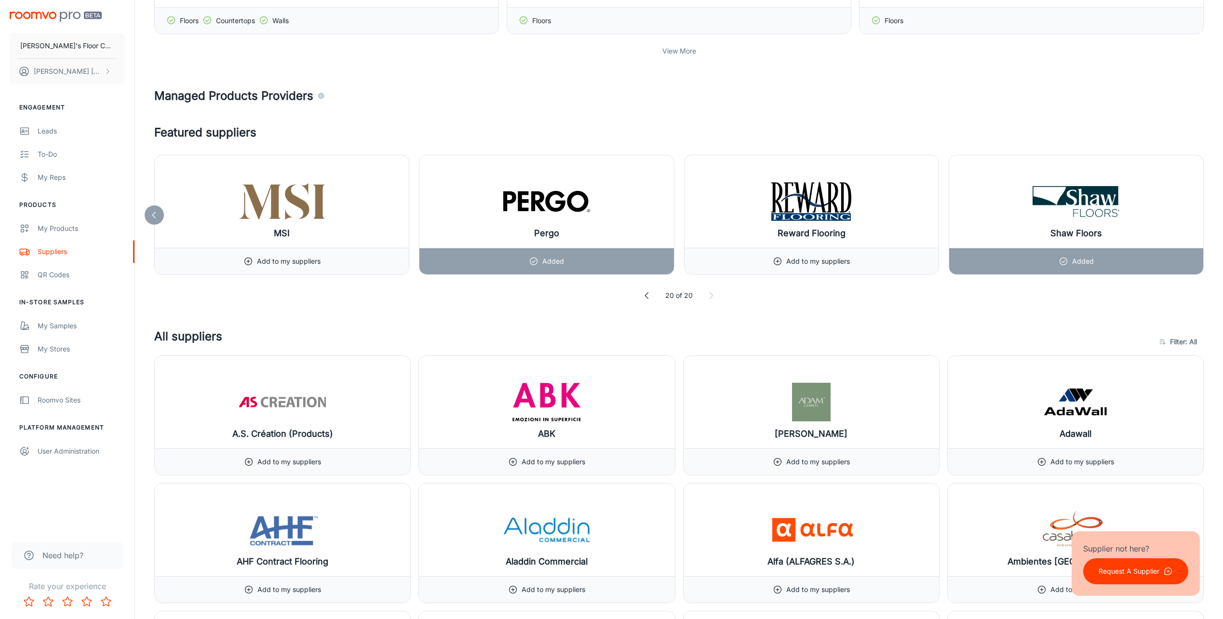
click at [145, 214] on div at bounding box center [154, 214] width 19 height 19
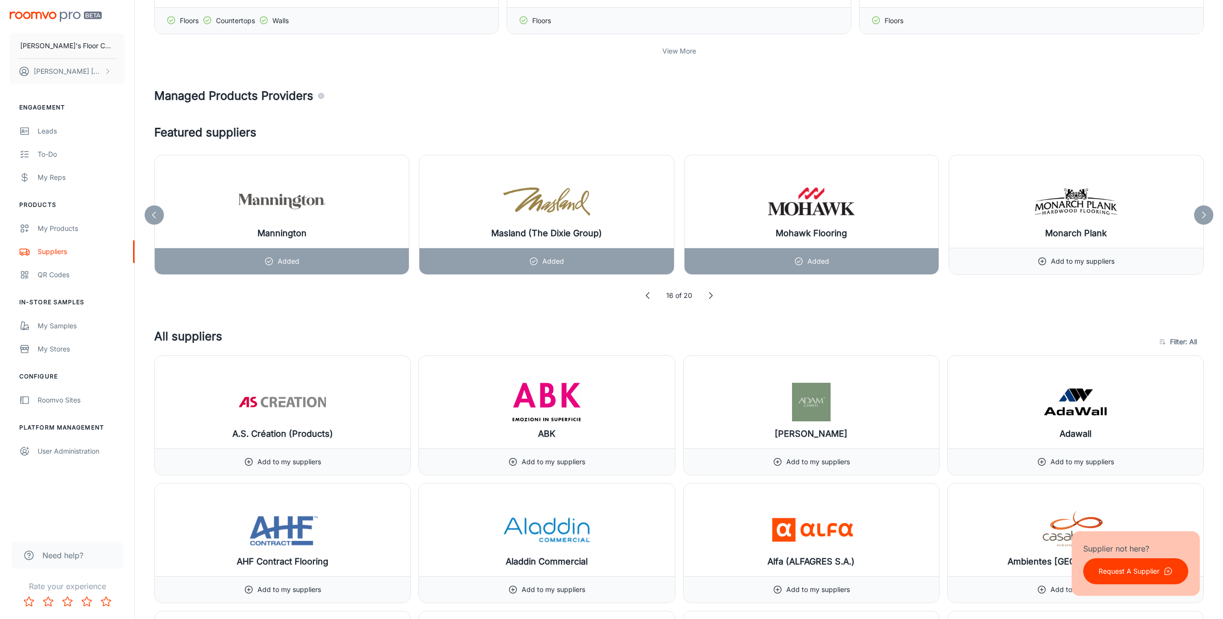
click at [146, 213] on div at bounding box center [154, 214] width 19 height 19
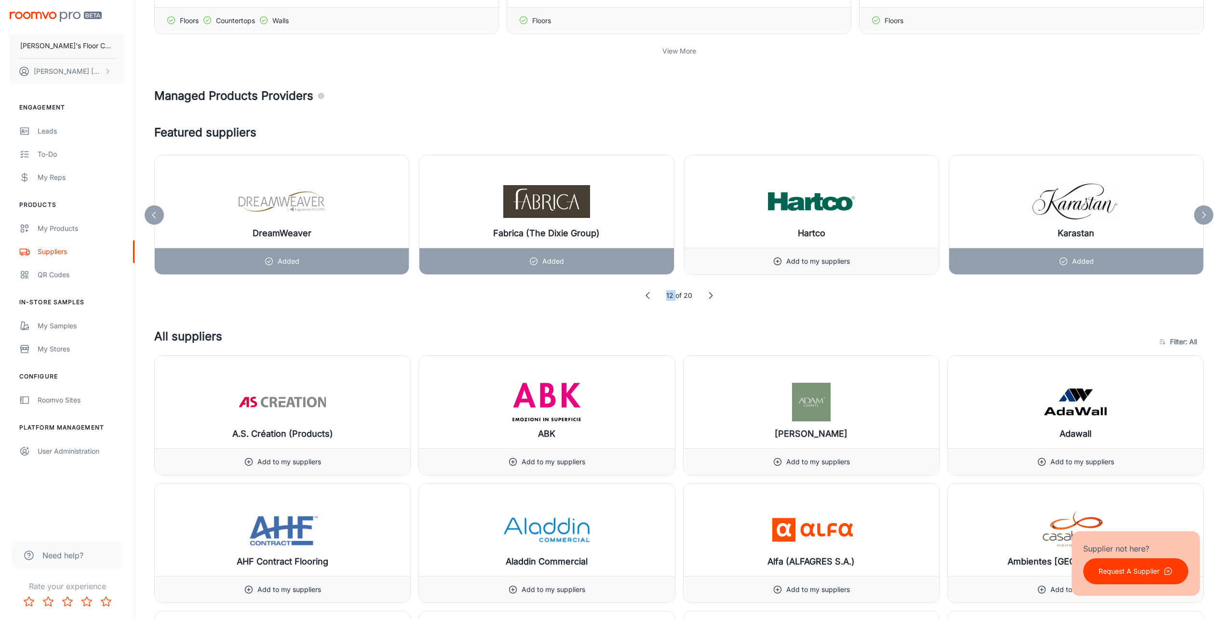
click at [146, 213] on div at bounding box center [154, 214] width 19 height 19
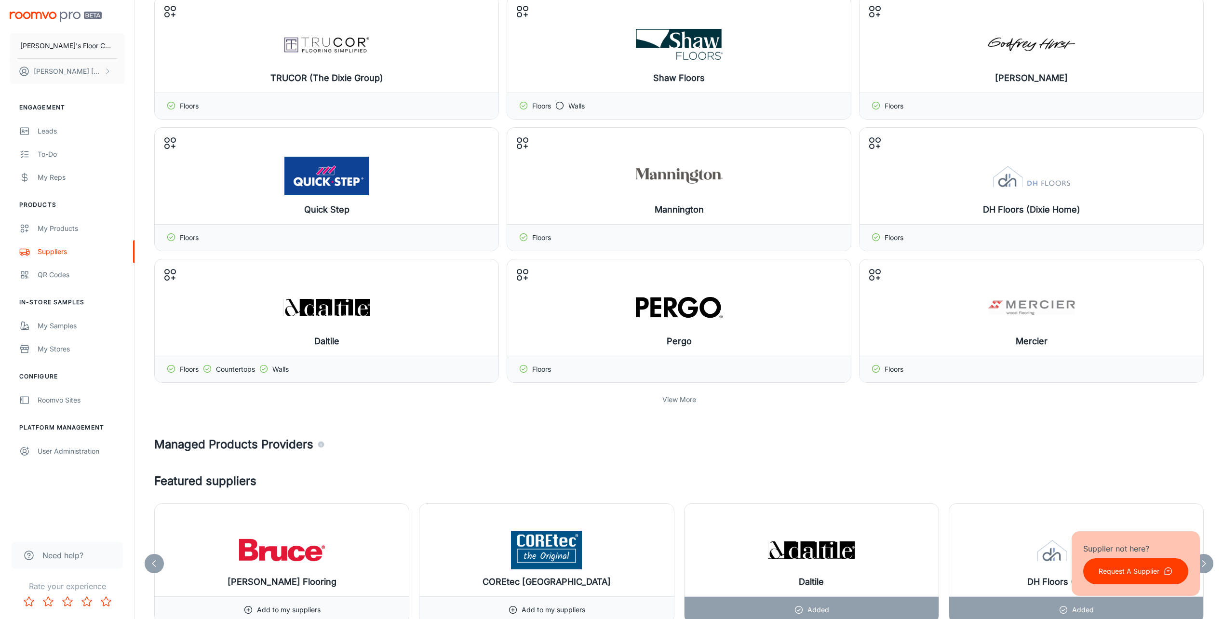
scroll to position [96, 0]
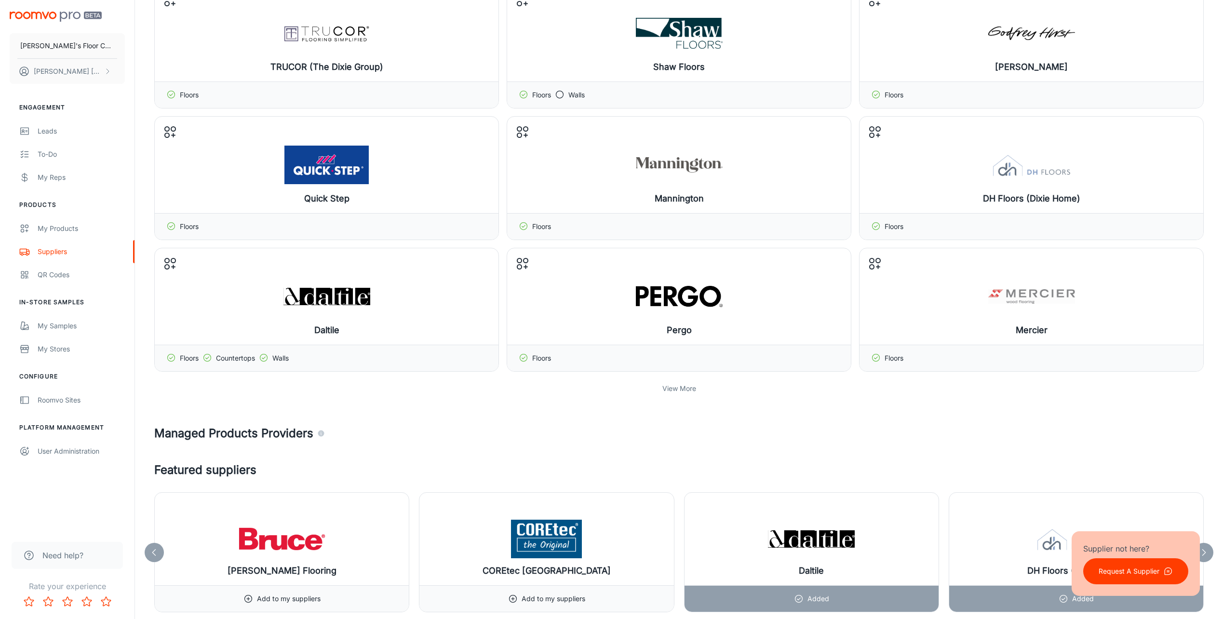
click at [674, 387] on p "View More" at bounding box center [679, 388] width 34 height 11
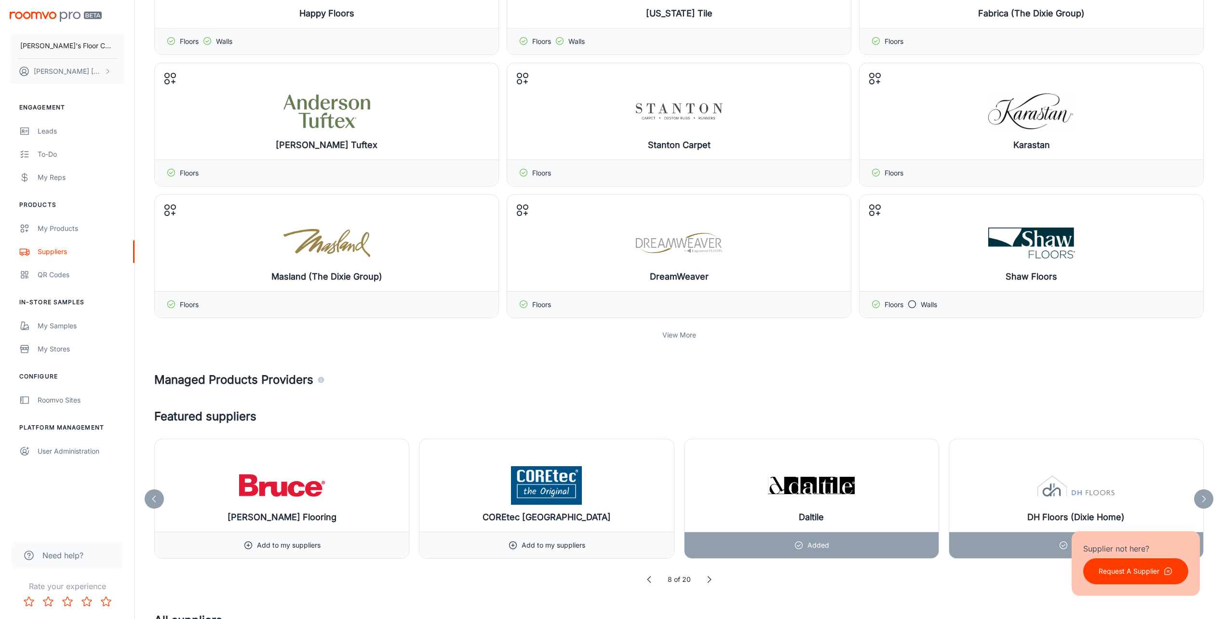
scroll to position [530, 0]
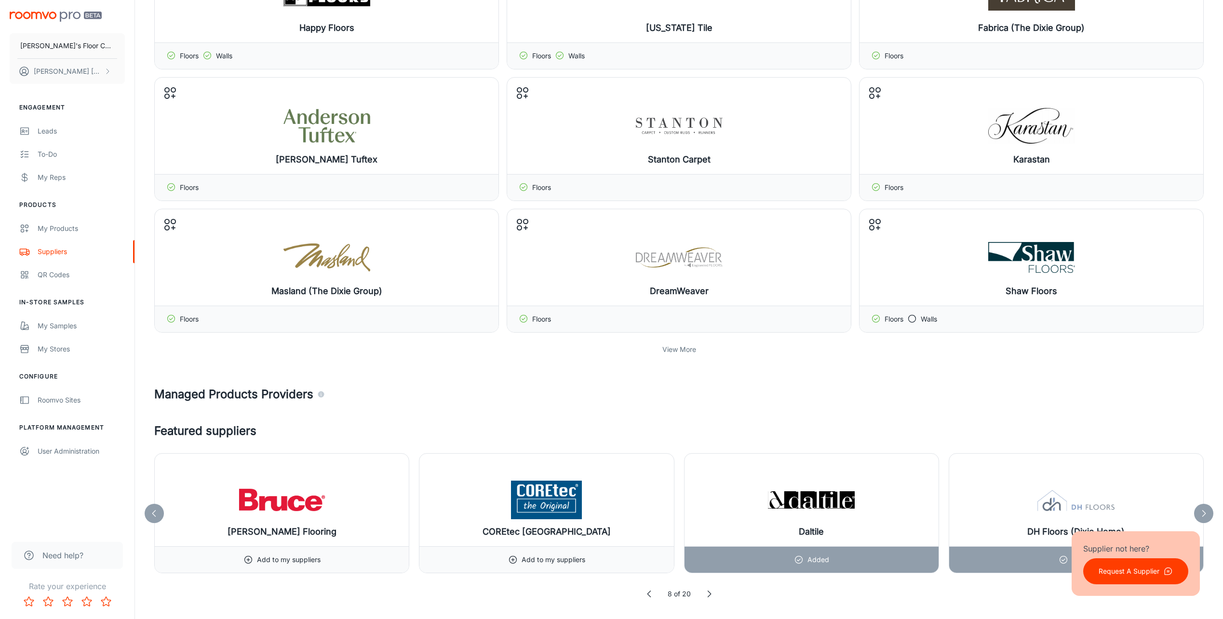
click at [667, 349] on p "View More" at bounding box center [679, 349] width 34 height 11
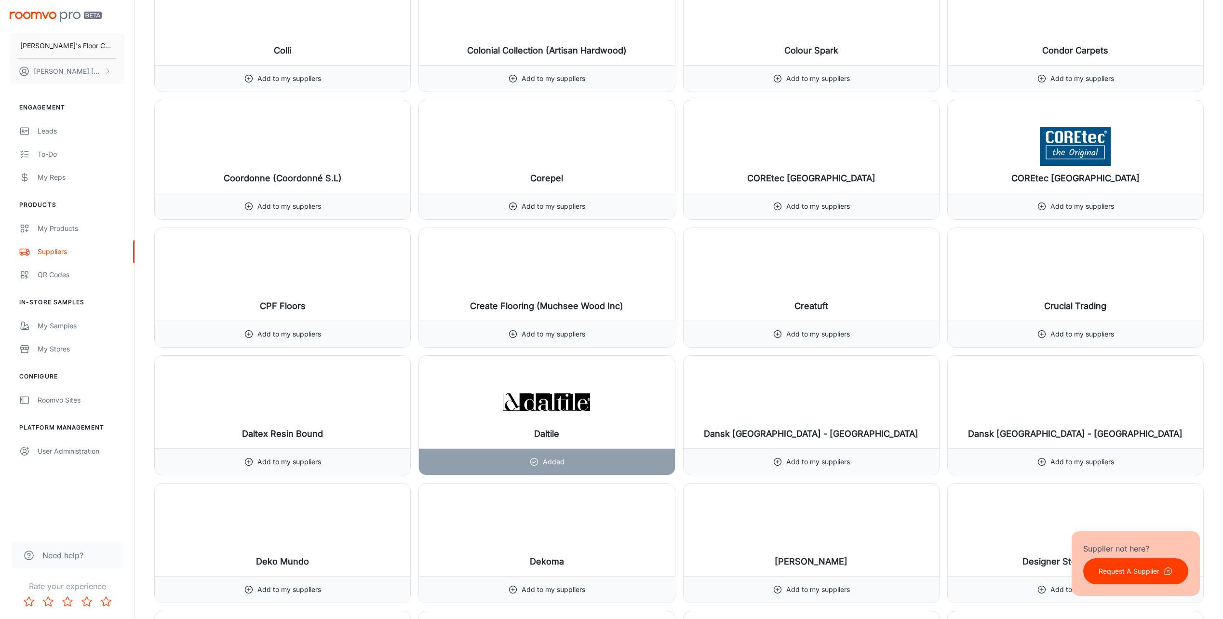
scroll to position [3663, 0]
